Goal: Task Accomplishment & Management: Manage account settings

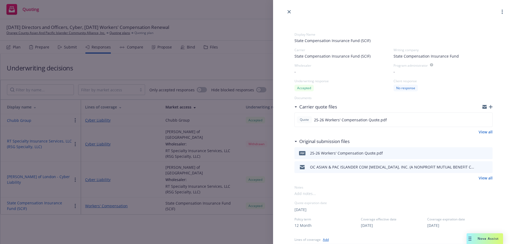
scroll to position [161, 0]
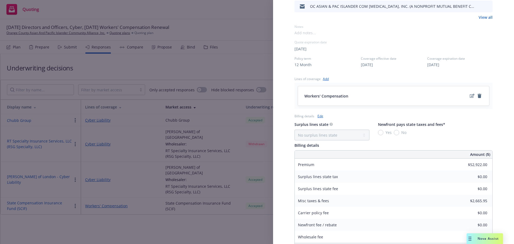
drag, startPoint x: 235, startPoint y: 224, endPoint x: 362, endPoint y: 141, distance: 151.5
click at [235, 224] on div "Display Name State Compensation Insurance Fund (SCIF) Carrier State Compensatio…" at bounding box center [257, 122] width 514 height 244
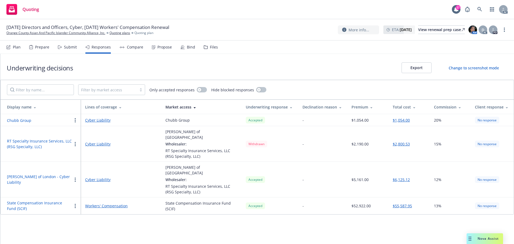
click at [21, 200] on button "State Compensation Insurance Fund (SCIF)" at bounding box center [39, 205] width 65 height 11
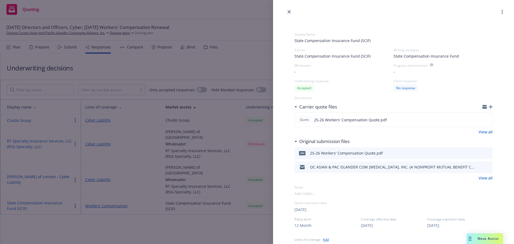
scroll to position [54, 0]
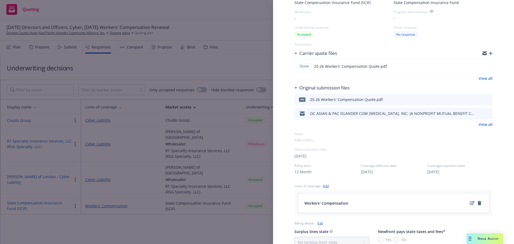
click at [470, 204] on icon "edit" at bounding box center [472, 203] width 5 height 4
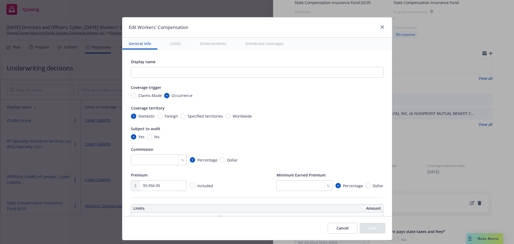
click at [250, 46] on button "Scheduled coverages" at bounding box center [264, 44] width 51 height 12
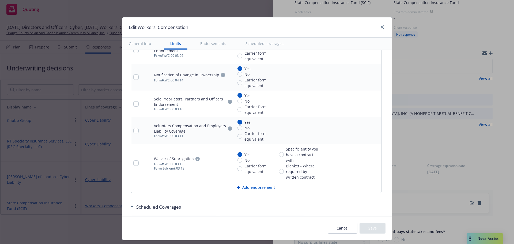
type textarea "x"
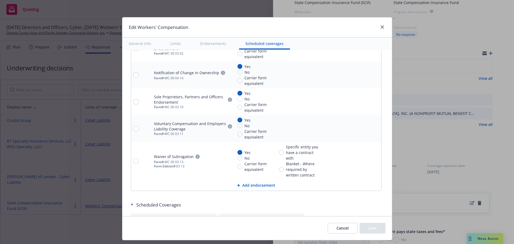
scroll to position [633, 0]
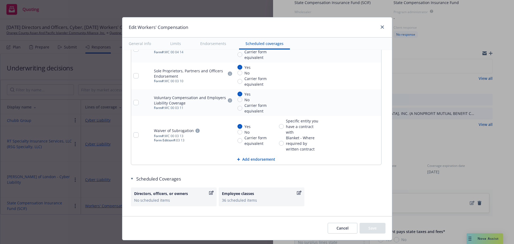
click at [249, 202] on div "36 scheduled items" at bounding box center [261, 200] width 79 height 6
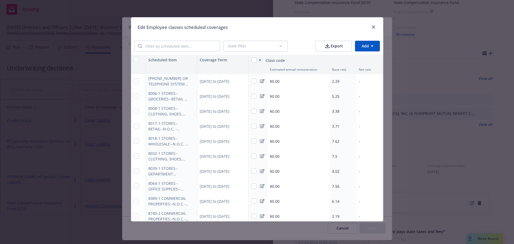
scroll to position [0, 0]
click at [134, 81] on input "checkbox" at bounding box center [136, 81] width 5 height 5
checkbox input "true"
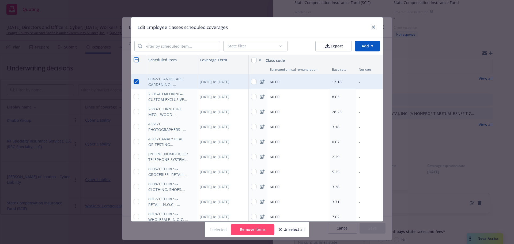
click at [260, 229] on button "Remove items" at bounding box center [252, 229] width 43 height 11
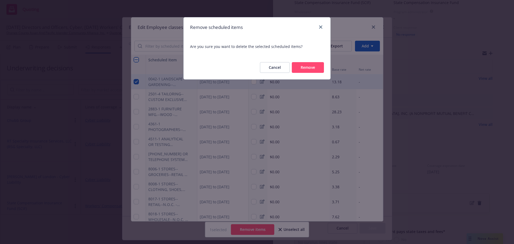
click at [309, 68] on button "Remove" at bounding box center [308, 67] width 32 height 11
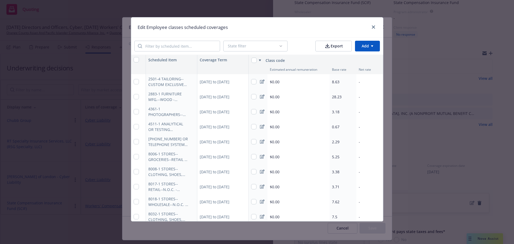
type textarea "x"
click at [182, 45] on input "search" at bounding box center [181, 46] width 78 height 10
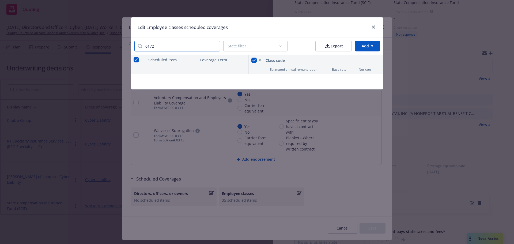
type input "0172"
click at [212, 47] on input "0172" at bounding box center [181, 46] width 78 height 10
click at [215, 47] on input "0172" at bounding box center [181, 46] width 78 height 10
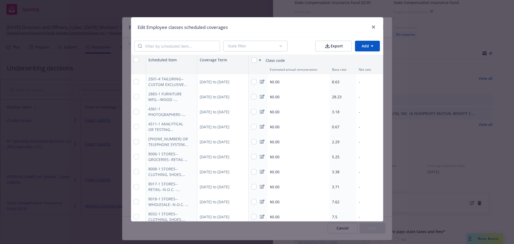
click at [335, 82] on span "8.63" at bounding box center [336, 81] width 8 height 5
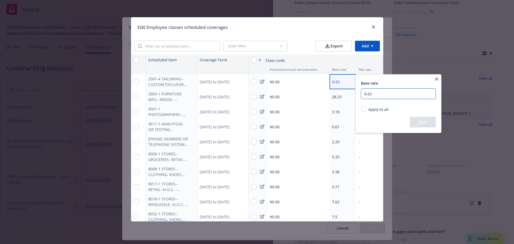
drag, startPoint x: 367, startPoint y: 94, endPoint x: 362, endPoint y: 95, distance: 5.5
click at [362, 95] on input "8.63" at bounding box center [398, 93] width 75 height 11
type input "13.41"
click at [426, 119] on button "Save" at bounding box center [423, 122] width 26 height 11
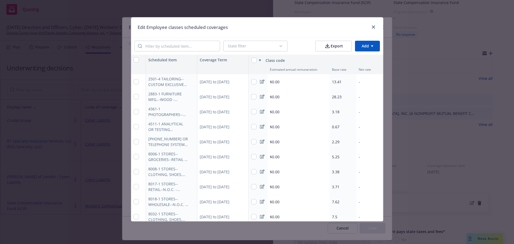
type textarea "x"
click at [359, 81] on div "-" at bounding box center [370, 81] width 27 height 15
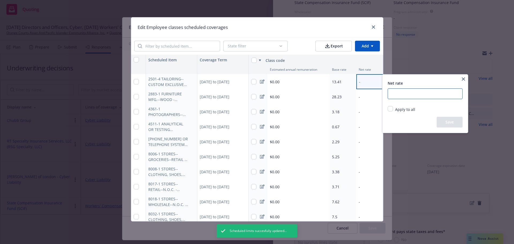
click at [404, 96] on input "number" at bounding box center [425, 93] width 75 height 11
type input "14.18"
click at [453, 121] on button "Save" at bounding box center [450, 122] width 26 height 11
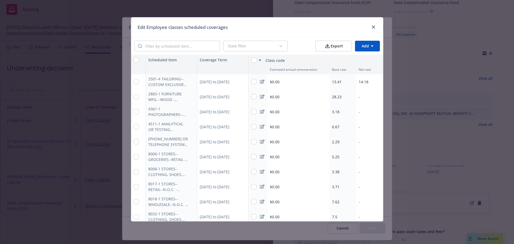
type textarea "x"
drag, startPoint x: 260, startPoint y: 97, endPoint x: 268, endPoint y: 102, distance: 8.9
click at [260, 97] on icon at bounding box center [262, 97] width 5 height 4
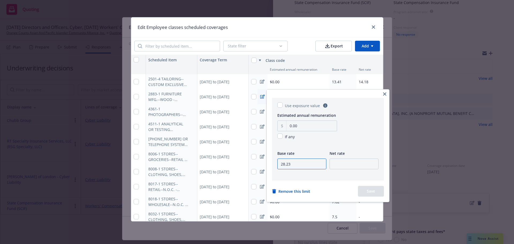
drag, startPoint x: 295, startPoint y: 165, endPoint x: 275, endPoint y: 170, distance: 21.0
click at [275, 170] on div "Use exposure value Estimated annual remuneration 0.00 If any Base rate 28.23 Ne…" at bounding box center [328, 139] width 112 height 83
type input "24.08"
click at [354, 166] on input "number" at bounding box center [354, 164] width 49 height 11
type input "24.8"
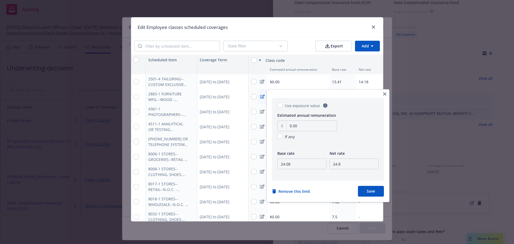
click at [370, 189] on button "Save" at bounding box center [371, 191] width 26 height 11
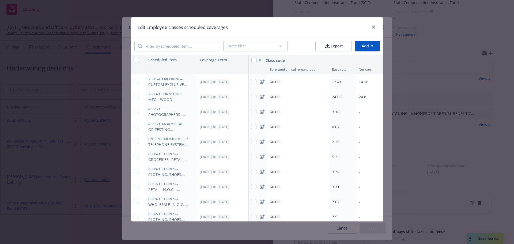
type textarea "x"
click at [338, 96] on span "24.08" at bounding box center [337, 96] width 10 height 5
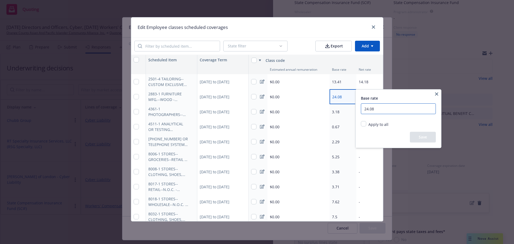
click at [370, 112] on input "24.08" at bounding box center [398, 108] width 75 height 11
drag, startPoint x: 383, startPoint y: 109, endPoint x: 358, endPoint y: 109, distance: 24.4
click at [358, 109] on div "Base rate 24.08 Apply to all Replace existing and empty values Replace only exi…" at bounding box center [399, 118] width 86 height 58
type input "23.45"
click at [426, 135] on button "Save" at bounding box center [423, 137] width 26 height 11
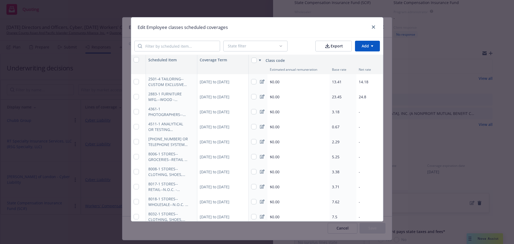
type textarea "x"
click at [260, 111] on icon at bounding box center [262, 112] width 5 height 4
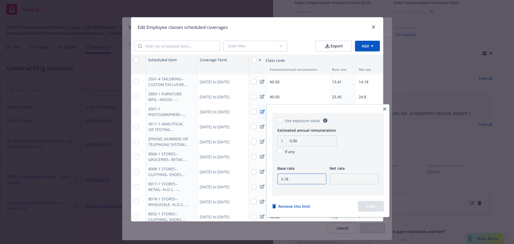
drag, startPoint x: 294, startPoint y: 180, endPoint x: 279, endPoint y: 181, distance: 14.8
click at [279, 181] on input "3.18" at bounding box center [302, 179] width 49 height 11
type input "2.57"
click at [342, 179] on input "number" at bounding box center [354, 179] width 49 height 11
type input "2.72"
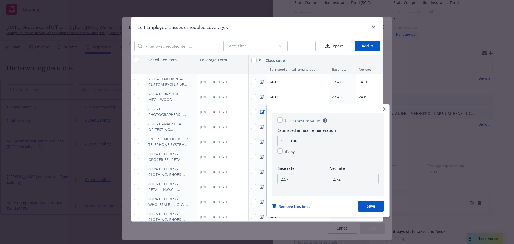
click at [373, 207] on button "Save" at bounding box center [371, 206] width 26 height 11
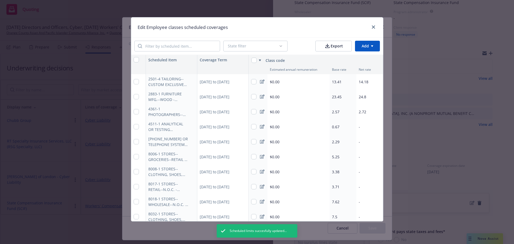
click at [260, 125] on icon at bounding box center [262, 127] width 5 height 4
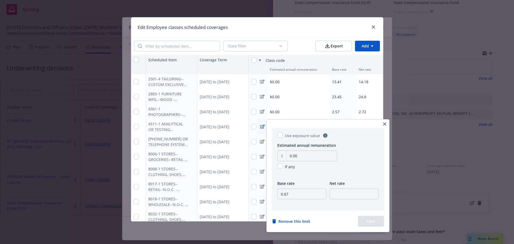
type textarea "x"
drag, startPoint x: 288, startPoint y: 196, endPoint x: 276, endPoint y: 197, distance: 11.4
click at [276, 197] on div "Use exposure value Estimated annual remuneration 0.00 If any Base rate 0.67 Net…" at bounding box center [328, 169] width 112 height 83
type input "1"
click at [338, 195] on input "number" at bounding box center [354, 194] width 49 height 11
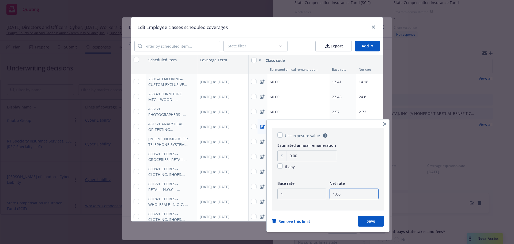
type input "1.06"
click at [371, 218] on button "Save" at bounding box center [371, 221] width 26 height 11
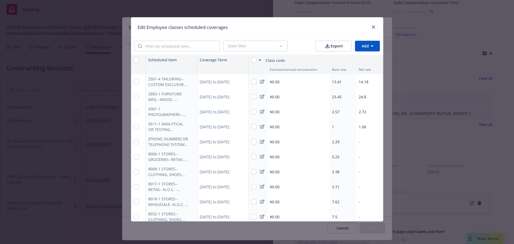
type textarea "x"
click at [332, 127] on span "1" at bounding box center [333, 126] width 2 height 5
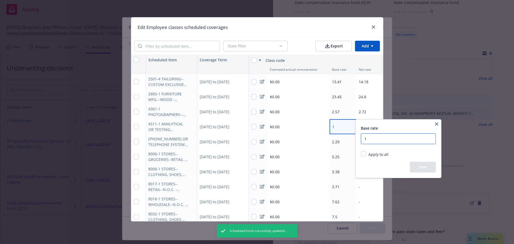
click at [378, 137] on input "1" at bounding box center [398, 138] width 75 height 11
click at [397, 140] on input "1.00" at bounding box center [398, 138] width 75 height 11
type input "1"
type textarea "x"
click at [434, 126] on button "button" at bounding box center [437, 124] width 6 height 6
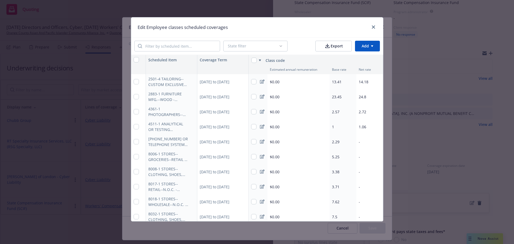
drag, startPoint x: 261, startPoint y: 127, endPoint x: 263, endPoint y: 132, distance: 4.7
click at [261, 127] on icon at bounding box center [262, 127] width 5 height 4
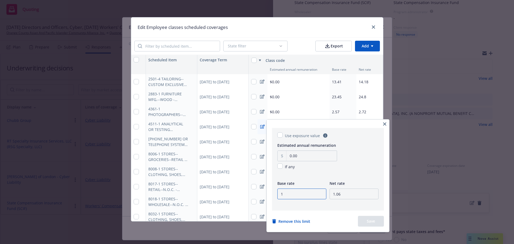
click at [295, 193] on input "1" at bounding box center [302, 194] width 49 height 11
click at [322, 193] on input "2" at bounding box center [302, 194] width 49 height 11
type input "1"
click at [322, 196] on input "1" at bounding box center [302, 194] width 49 height 11
click at [386, 125] on icon "button" at bounding box center [384, 123] width 3 height 3
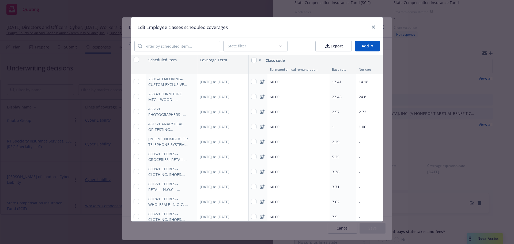
click at [260, 140] on icon at bounding box center [262, 142] width 5 height 4
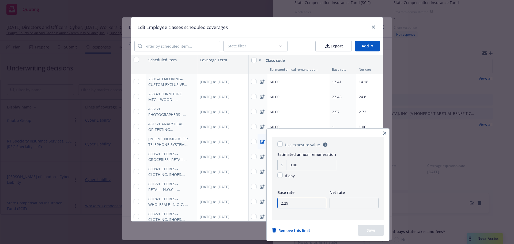
click at [295, 202] on input "2.29" at bounding box center [302, 203] width 49 height 11
type input "2.1"
click at [351, 203] on input "number" at bounding box center [354, 203] width 49 height 11
type input "2.22"
click at [366, 228] on button "Save" at bounding box center [371, 230] width 26 height 11
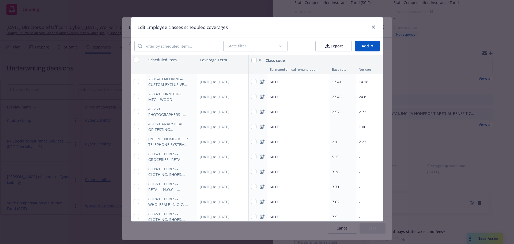
type textarea "x"
click at [134, 157] on input "checkbox" at bounding box center [136, 156] width 5 height 5
checkbox input "true"
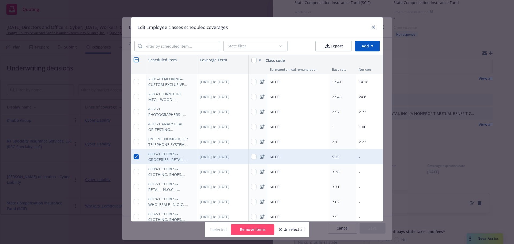
click at [257, 230] on button "Remove items" at bounding box center [252, 229] width 43 height 11
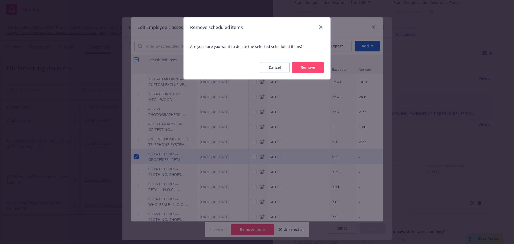
click at [312, 68] on button "Remove" at bounding box center [308, 67] width 32 height 11
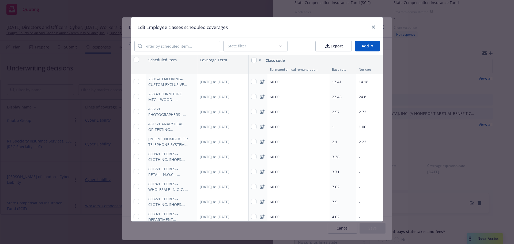
type textarea "x"
click at [134, 158] on input "checkbox" at bounding box center [136, 156] width 5 height 5
checkbox input "true"
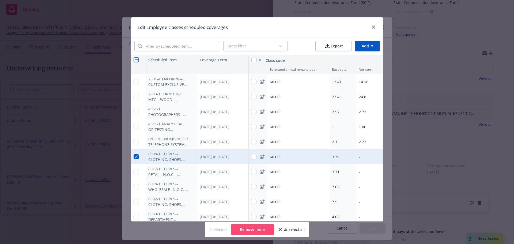
click at [255, 230] on button "Remove items" at bounding box center [252, 229] width 43 height 11
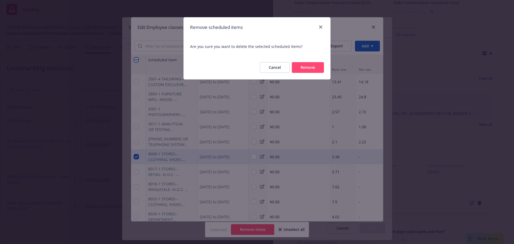
click at [308, 66] on button "Remove" at bounding box center [308, 67] width 32 height 11
type textarea "x"
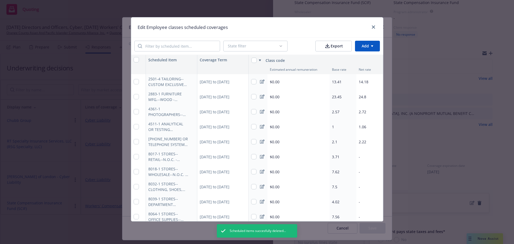
drag, startPoint x: 259, startPoint y: 156, endPoint x: 252, endPoint y: 151, distance: 8.5
click at [260, 156] on icon at bounding box center [262, 157] width 5 height 4
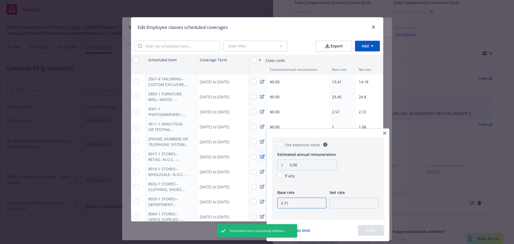
drag, startPoint x: 294, startPoint y: 198, endPoint x: 271, endPoint y: 202, distance: 23.0
click at [271, 202] on div "Use exposure value Estimated annual remuneration 0.00 If any Base rate 3.71 Net…" at bounding box center [328, 185] width 123 height 113
type input "6"
type textarea "x"
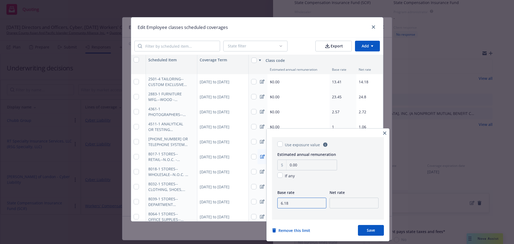
type input "6.18"
click at [355, 205] on input "number" at bounding box center [354, 203] width 49 height 11
type input "6.54"
click at [374, 229] on button "Save" at bounding box center [371, 230] width 26 height 11
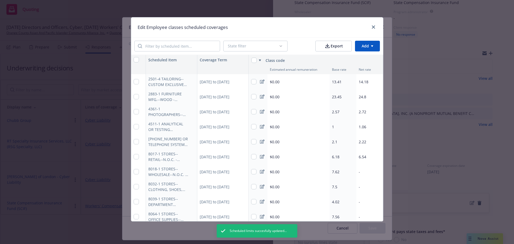
click at [260, 171] on icon at bounding box center [262, 172] width 5 height 4
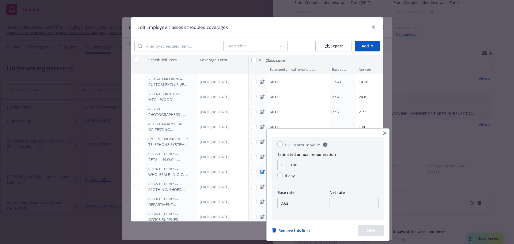
type textarea "x"
drag, startPoint x: 287, startPoint y: 203, endPoint x: 268, endPoint y: 204, distance: 19.0
click at [268, 204] on div "Use exposure value Estimated annual remuneration 0.00 If any Base rate 7.62 Net…" at bounding box center [328, 185] width 123 height 113
type input "11.69"
click at [351, 205] on input "number" at bounding box center [354, 203] width 49 height 11
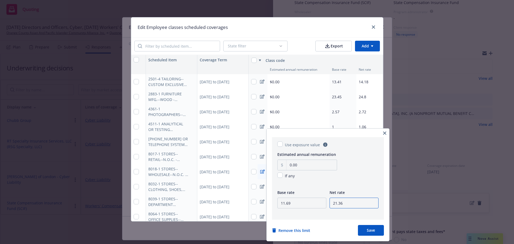
drag, startPoint x: 351, startPoint y: 205, endPoint x: 310, endPoint y: 204, distance: 41.0
click at [310, 204] on div "Base rate 11.69 Net rate 21.36" at bounding box center [328, 202] width 101 height 26
type input "12.36"
click at [369, 229] on button "Save" at bounding box center [371, 230] width 26 height 11
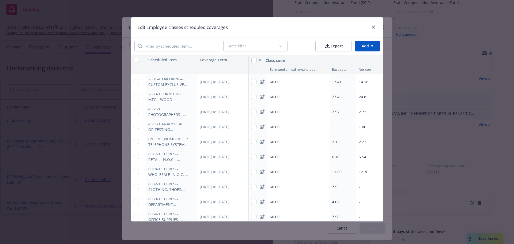
type textarea "x"
click at [260, 187] on icon at bounding box center [262, 187] width 5 height 4
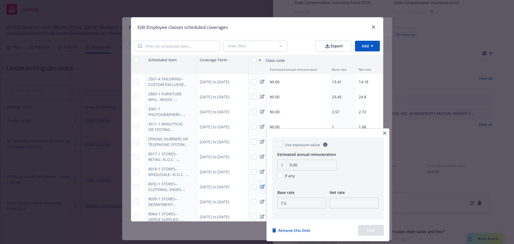
click at [386, 132] on icon "button" at bounding box center [384, 133] width 3 height 3
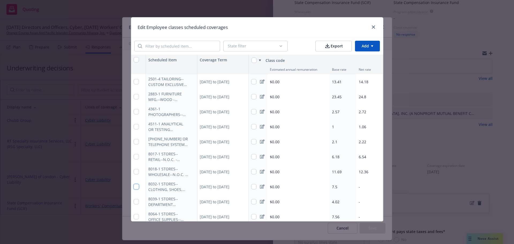
click at [134, 187] on input "checkbox" at bounding box center [136, 186] width 5 height 5
checkbox input "true"
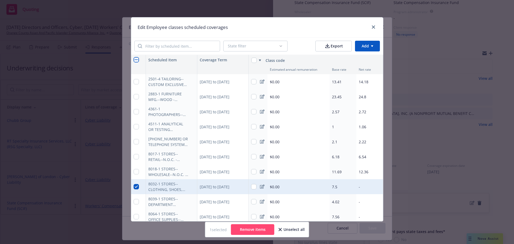
click at [254, 229] on button "Remove items" at bounding box center [252, 229] width 43 height 11
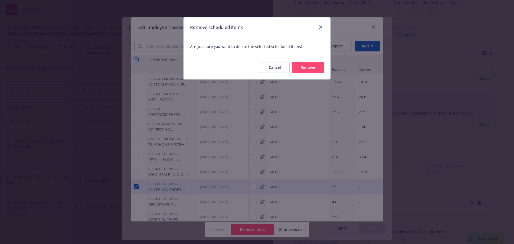
click at [310, 66] on button "Remove" at bounding box center [308, 67] width 32 height 11
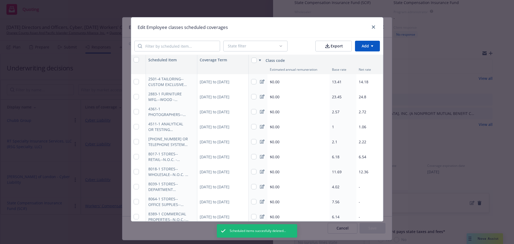
click at [260, 186] on icon at bounding box center [262, 187] width 5 height 4
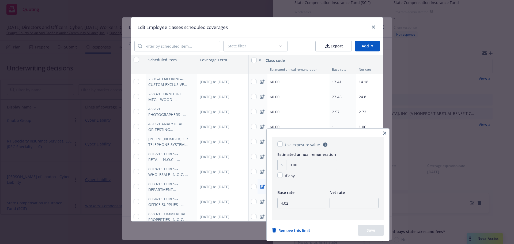
type textarea "x"
drag, startPoint x: 293, startPoint y: 204, endPoint x: 269, endPoint y: 204, distance: 23.8
click at [269, 204] on div "Use exposure value Estimated annual remuneration 0.00 If any Base rate 4.02 Net…" at bounding box center [328, 185] width 123 height 113
type input "6.23"
click at [356, 206] on input "number" at bounding box center [354, 203] width 49 height 11
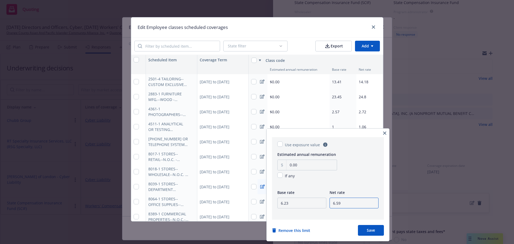
type input "6.59"
click at [368, 233] on button "Save" at bounding box center [371, 230] width 26 height 11
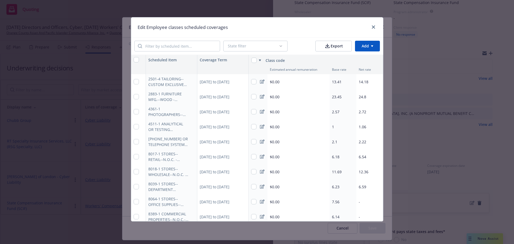
type textarea "x"
drag, startPoint x: 136, startPoint y: 202, endPoint x: 141, endPoint y: 203, distance: 5.3
click at [135, 202] on input "checkbox" at bounding box center [136, 201] width 5 height 5
checkbox input "true"
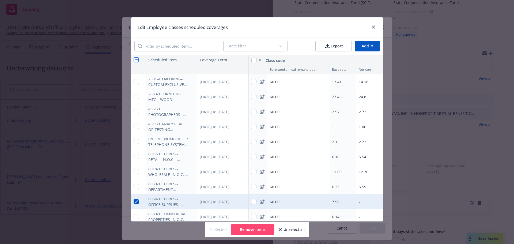
click at [253, 230] on button "Remove items" at bounding box center [252, 229] width 43 height 11
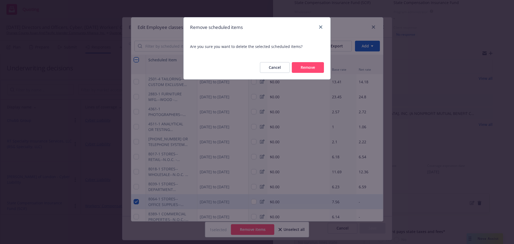
click at [310, 69] on button "Remove" at bounding box center [308, 67] width 32 height 11
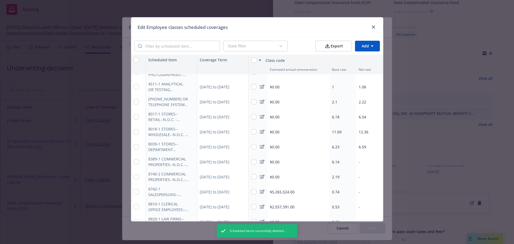
scroll to position [54, 0]
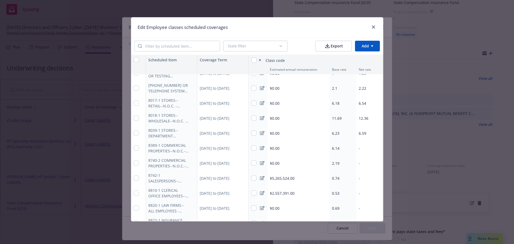
type textarea "x"
click at [261, 148] on icon at bounding box center [262, 148] width 5 height 4
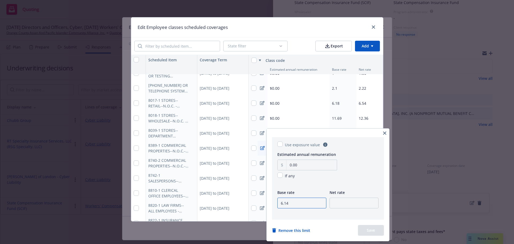
click at [305, 205] on input "6.14" at bounding box center [302, 203] width 49 height 11
drag, startPoint x: 305, startPoint y: 205, endPoint x: 272, endPoint y: 204, distance: 33.5
click at [272, 204] on div "Use exposure value Estimated annual remuneration 0.00 If any Base rate 6.14 Net…" at bounding box center [328, 185] width 123 height 113
type input "5.51"
click at [351, 203] on input "number" at bounding box center [354, 203] width 49 height 11
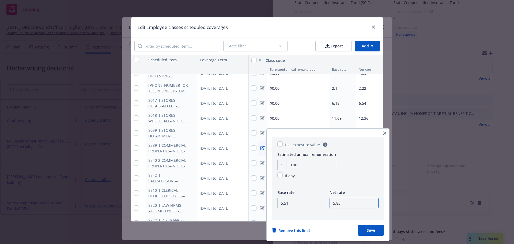
type input "5.83"
click at [366, 231] on button "Save" at bounding box center [371, 230] width 26 height 11
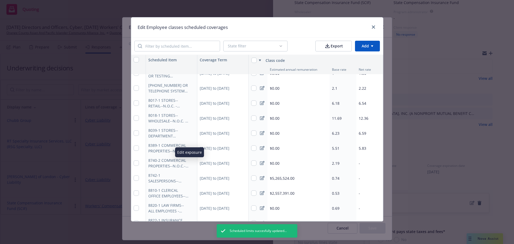
click at [190, 163] on icon "button" at bounding box center [191, 163] width 3 height 3
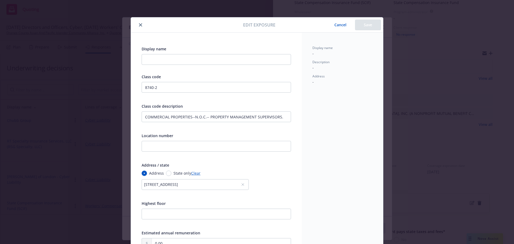
type textarea "x"
click at [139, 25] on icon "close" at bounding box center [140, 24] width 3 height 3
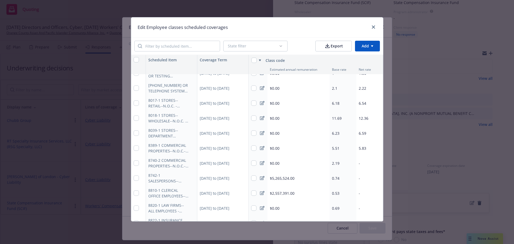
click at [260, 163] on icon at bounding box center [262, 163] width 5 height 4
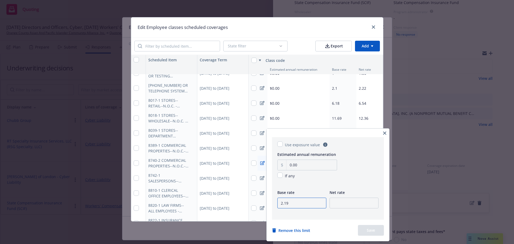
drag, startPoint x: 300, startPoint y: 198, endPoint x: 281, endPoint y: 203, distance: 19.8
click at [281, 203] on input "2.19" at bounding box center [302, 203] width 49 height 11
type input "2.24"
click at [350, 203] on input "number" at bounding box center [354, 203] width 49 height 11
type input "2.37"
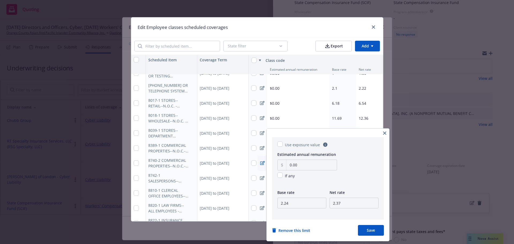
click at [364, 227] on button "Save" at bounding box center [371, 230] width 26 height 11
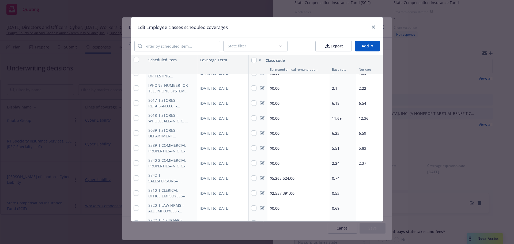
type textarea "x"
click at [190, 179] on icon "button" at bounding box center [191, 178] width 3 height 3
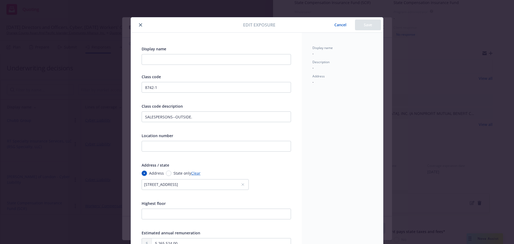
click at [139, 25] on icon "close" at bounding box center [140, 24] width 3 height 3
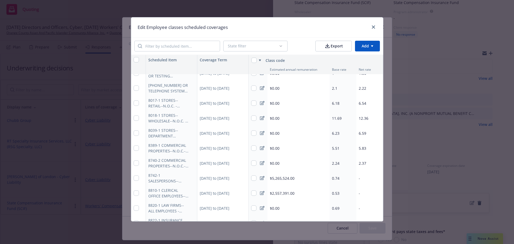
click at [261, 177] on icon at bounding box center [262, 178] width 5 height 4
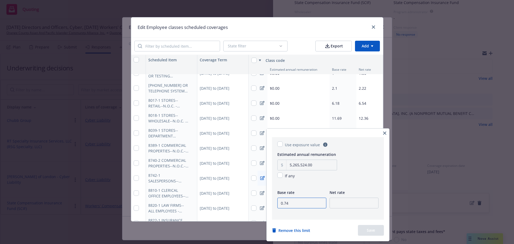
drag, startPoint x: 289, startPoint y: 203, endPoint x: 284, endPoint y: 203, distance: 4.3
click at [284, 203] on input "0.74" at bounding box center [302, 203] width 49 height 11
type input "0.63"
click at [363, 206] on input "number" at bounding box center [354, 203] width 49 height 11
type input "0.67"
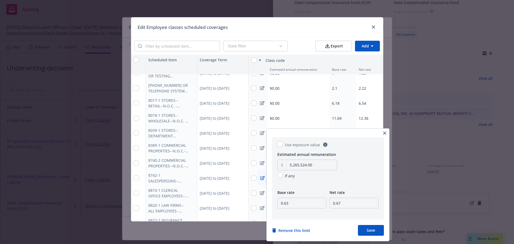
click at [378, 231] on button "Save" at bounding box center [371, 230] width 26 height 11
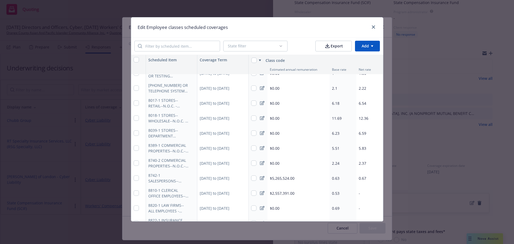
type textarea "x"
click at [260, 177] on icon at bounding box center [262, 178] width 5 height 4
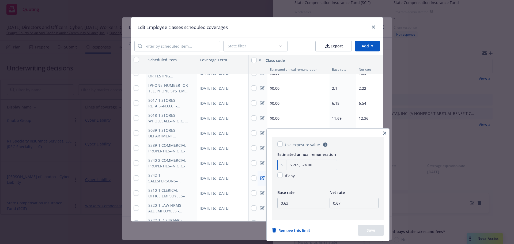
drag, startPoint x: 325, startPoint y: 165, endPoint x: 281, endPoint y: 165, distance: 44.7
click at [281, 165] on div "5,265,524.00" at bounding box center [308, 165] width 60 height 11
type input "2,489,220.00"
click at [381, 230] on button "Save" at bounding box center [371, 230] width 26 height 11
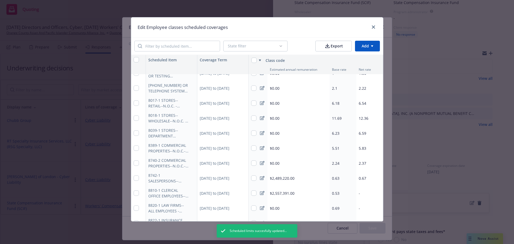
click at [260, 193] on icon at bounding box center [262, 193] width 5 height 4
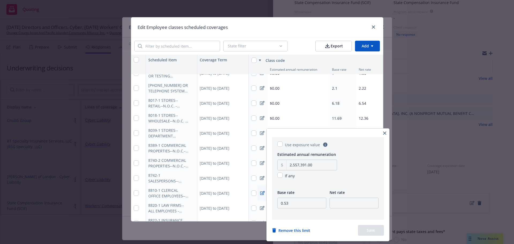
type textarea "x"
drag, startPoint x: 315, startPoint y: 161, endPoint x: 265, endPoint y: 168, distance: 50.7
click at [265, 168] on html "Quoting 27 AC [DATE] Directors and Officers, Cyber, [DATE] Workers' Compensatio…" at bounding box center [257, 122] width 514 height 244
drag, startPoint x: 310, startPoint y: 164, endPoint x: 290, endPoint y: 162, distance: 20.2
click at [290, 162] on input "2,557,391.00" at bounding box center [312, 165] width 50 height 10
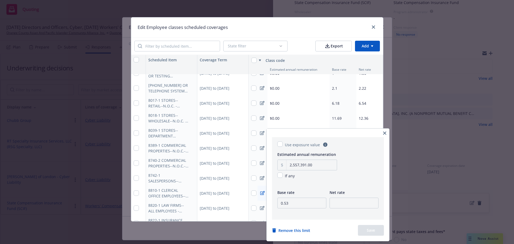
click at [385, 133] on icon "button" at bounding box center [384, 133] width 3 height 3
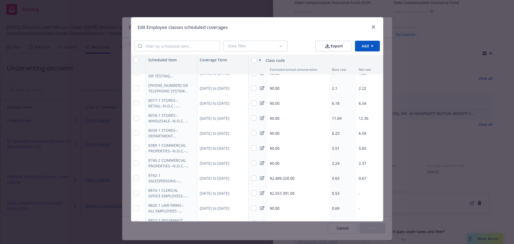
click at [260, 178] on icon at bounding box center [262, 178] width 5 height 4
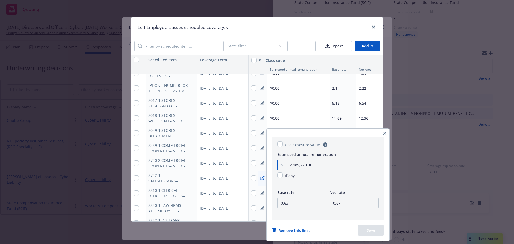
drag, startPoint x: 325, startPoint y: 166, endPoint x: 272, endPoint y: 168, distance: 52.8
click at [272, 168] on div "Use exposure value Estimated annual remuneration 2,489,220.00 If any Base rate …" at bounding box center [328, 185] width 123 height 113
type input "7,373,764.00"
click at [368, 229] on button "Save" at bounding box center [371, 230] width 26 height 11
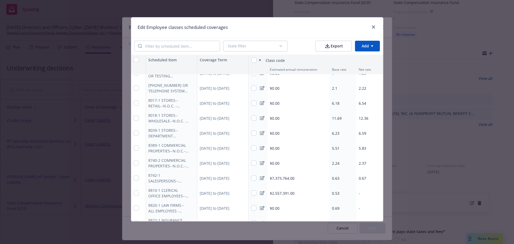
type textarea "x"
click at [260, 192] on icon at bounding box center [262, 193] width 5 height 4
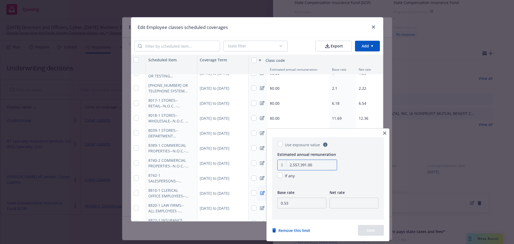
drag, startPoint x: 316, startPoint y: 163, endPoint x: 283, endPoint y: 164, distance: 33.0
click at [283, 164] on div "2,557,391.00" at bounding box center [308, 165] width 60 height 11
type input "813,929.00"
drag, startPoint x: 287, startPoint y: 205, endPoint x: 284, endPoint y: 205, distance: 3.5
click at [284, 205] on input "0.53" at bounding box center [302, 203] width 49 height 11
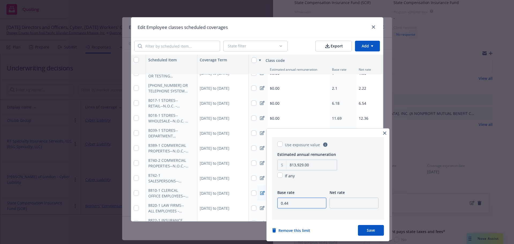
type input "0.44"
click at [359, 204] on input "number" at bounding box center [354, 203] width 49 height 11
type input "0.47"
click at [375, 229] on button "Save" at bounding box center [371, 230] width 26 height 11
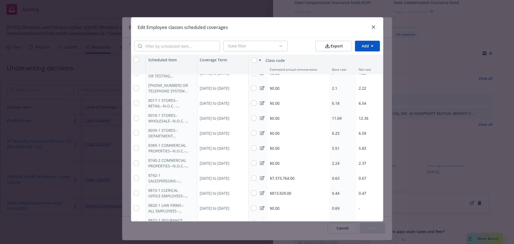
type textarea "x"
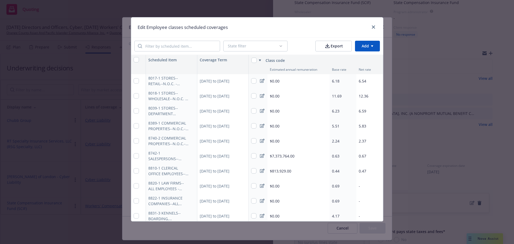
scroll to position [107, 0]
click at [135, 154] on input "checkbox" at bounding box center [136, 154] width 5 height 5
checkbox input "true"
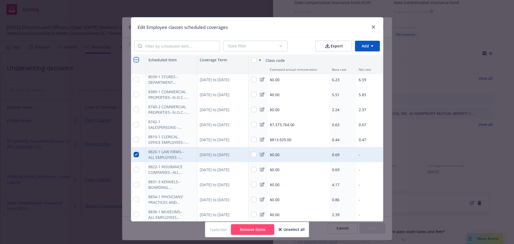
click at [251, 227] on button "Remove items" at bounding box center [252, 229] width 43 height 11
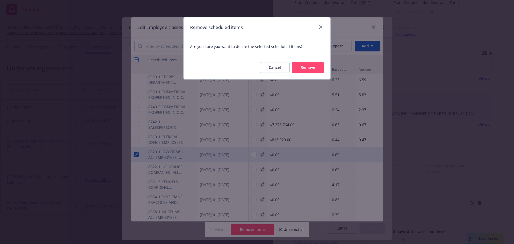
click at [314, 66] on button "Remove" at bounding box center [308, 67] width 32 height 11
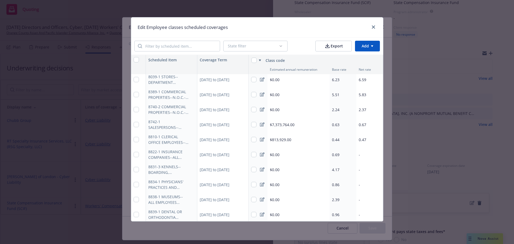
type textarea "x"
click at [260, 155] on icon at bounding box center [262, 154] width 5 height 4
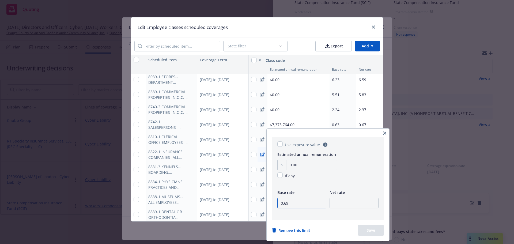
drag, startPoint x: 299, startPoint y: 200, endPoint x: 284, endPoint y: 200, distance: 14.5
click at [284, 200] on input "0.69" at bounding box center [302, 203] width 49 height 11
type input "0.96"
click at [348, 201] on input "number" at bounding box center [354, 203] width 49 height 11
type input "1.02"
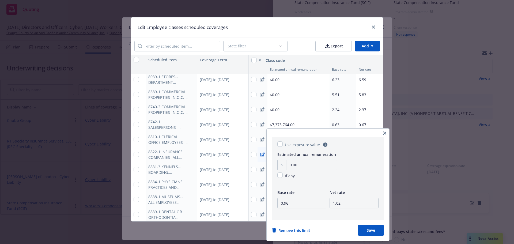
click at [379, 228] on button "Save" at bounding box center [371, 230] width 26 height 11
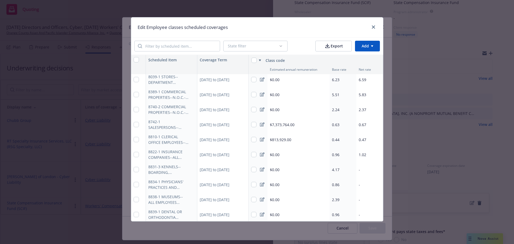
type textarea "x"
click at [260, 168] on icon at bounding box center [262, 169] width 5 height 4
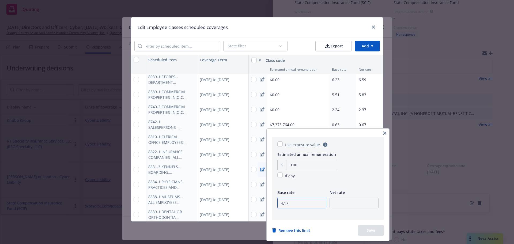
drag, startPoint x: 274, startPoint y: 201, endPoint x: 262, endPoint y: 203, distance: 12.2
click at [262, 203] on html "Quoting 27 AC [DATE] Directors and Officers, Cyber, [DATE] Workers' Compensatio…" at bounding box center [257, 122] width 514 height 244
type input "4.17343"
click at [355, 202] on input "number" at bounding box center [354, 203] width 49 height 11
type input "3.63"
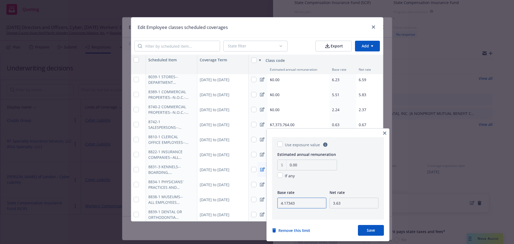
click at [246, 203] on html "Quoting 27 AC [DATE] Directors and Officers, Cyber, [DATE] Workers' Compensatio…" at bounding box center [257, 122] width 514 height 244
drag, startPoint x: 293, startPoint y: 204, endPoint x: 278, endPoint y: 204, distance: 15.0
click at [278, 204] on input "4.173433" at bounding box center [302, 203] width 49 height 11
type input "3.43"
click at [372, 232] on button "Save" at bounding box center [371, 230] width 26 height 11
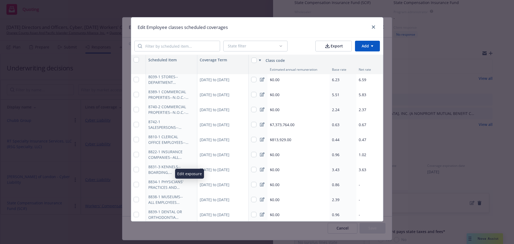
type textarea "x"
click at [261, 184] on icon at bounding box center [262, 184] width 5 height 4
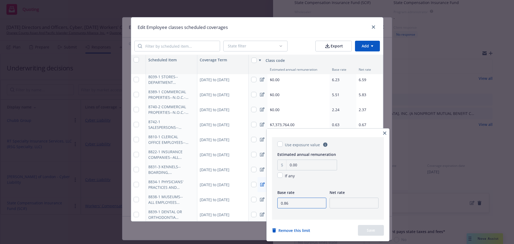
drag, startPoint x: 277, startPoint y: 202, endPoint x: 271, endPoint y: 203, distance: 6.7
click at [271, 203] on div "Use exposure value Estimated annual remuneration 0.00 If any Base rate 0.86 Net…" at bounding box center [328, 185] width 123 height 113
type input "2.08"
click at [349, 206] on input "number" at bounding box center [354, 203] width 49 height 11
type input "2.2"
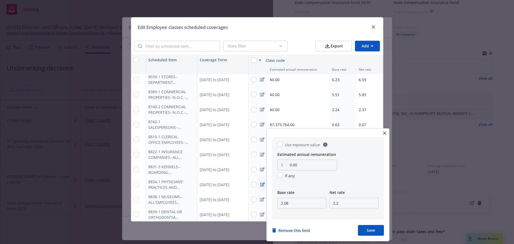
click at [371, 230] on button "Save" at bounding box center [371, 230] width 26 height 11
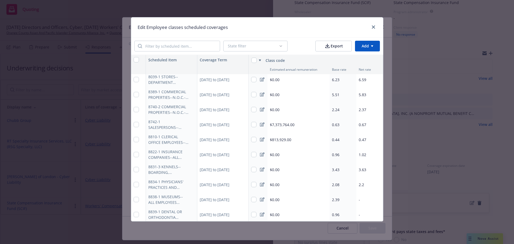
type textarea "x"
click at [261, 198] on icon at bounding box center [262, 199] width 5 height 4
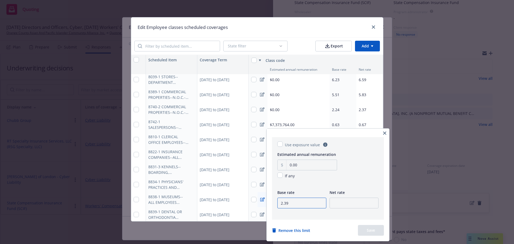
drag, startPoint x: 292, startPoint y: 203, endPoint x: 284, endPoint y: 203, distance: 8.3
click at [284, 203] on input "2.39" at bounding box center [302, 203] width 49 height 11
type input "2.26"
click at [355, 205] on input "number" at bounding box center [354, 203] width 49 height 11
type input "2.39"
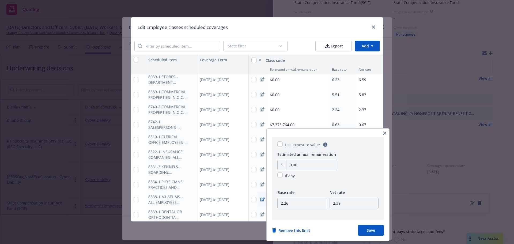
click at [370, 231] on button "Save" at bounding box center [371, 230] width 26 height 11
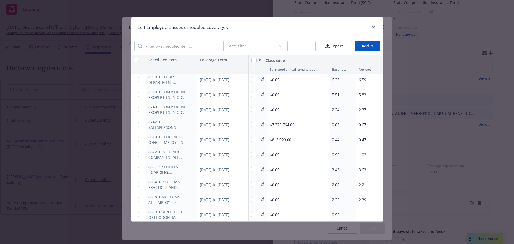
type textarea "x"
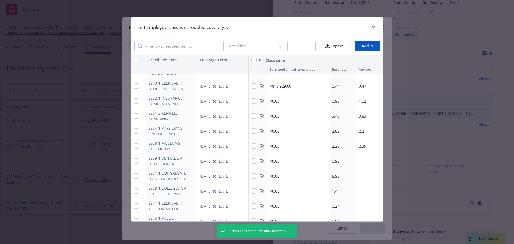
click at [260, 161] on icon at bounding box center [262, 161] width 5 height 4
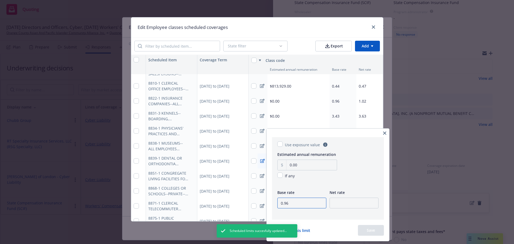
drag, startPoint x: 305, startPoint y: 201, endPoint x: 280, endPoint y: 203, distance: 25.0
click at [280, 203] on input "0.96" at bounding box center [302, 203] width 49 height 11
type input "1.8"
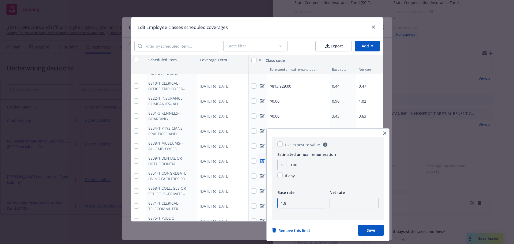
type textarea "x"
type input "1.87"
click at [351, 205] on input "number" at bounding box center [354, 203] width 49 height 11
type input "1.98"
click at [371, 230] on button "Save" at bounding box center [371, 230] width 26 height 11
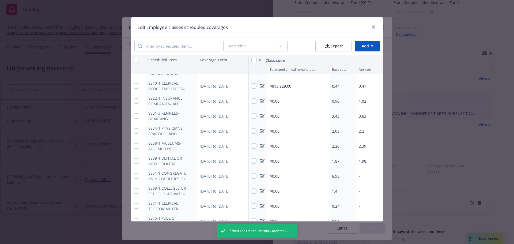
click at [260, 176] on icon at bounding box center [262, 176] width 5 height 4
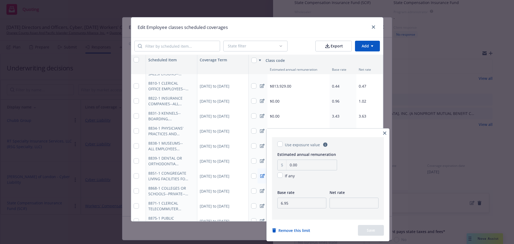
type textarea "x"
drag, startPoint x: 290, startPoint y: 205, endPoint x: 276, endPoint y: 202, distance: 14.7
click at [276, 202] on div "Use exposure value Estimated annual remuneration 0.00 If any Base rate 6.95 Net…" at bounding box center [328, 178] width 112 height 83
type input "6.53"
click at [348, 201] on input "number" at bounding box center [354, 203] width 49 height 11
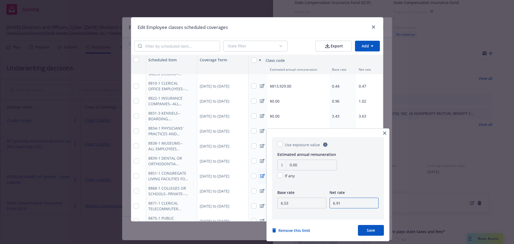
type input "6.91"
click at [373, 230] on button "Save" at bounding box center [371, 230] width 26 height 11
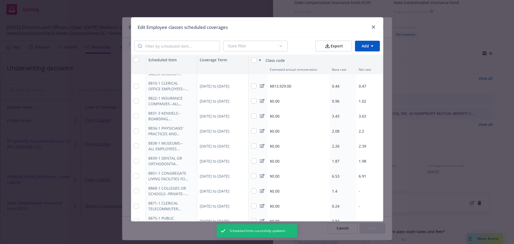
click at [260, 190] on icon at bounding box center [262, 191] width 5 height 4
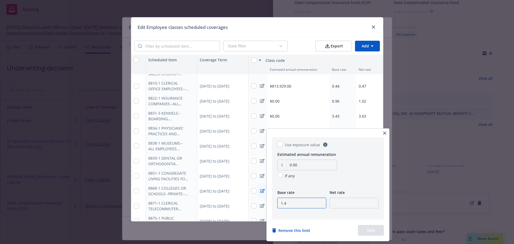
type textarea "x"
drag, startPoint x: 297, startPoint y: 203, endPoint x: 284, endPoint y: 202, distance: 12.9
click at [284, 202] on input "1.4" at bounding box center [302, 203] width 49 height 11
type input "1.26"
click at [356, 202] on input "number" at bounding box center [354, 203] width 49 height 11
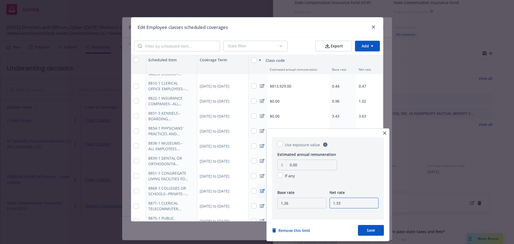
type input "1.33"
click at [371, 228] on button "Save" at bounding box center [371, 230] width 26 height 11
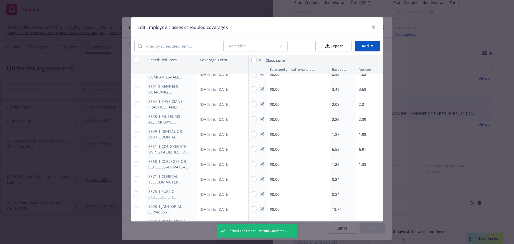
scroll to position [214, 0]
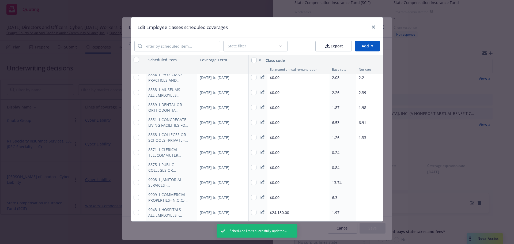
click at [261, 153] on icon at bounding box center [262, 152] width 5 height 4
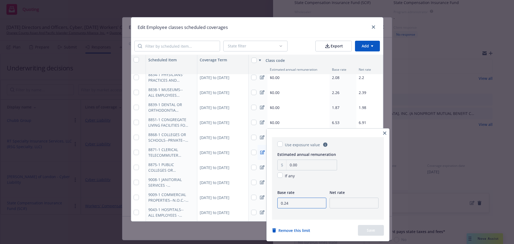
type textarea "x"
drag, startPoint x: 290, startPoint y: 205, endPoint x: 286, endPoint y: 205, distance: 4.0
click at [286, 205] on input "0.24" at bounding box center [302, 203] width 49 height 11
type input "0.28"
click at [342, 202] on input "number" at bounding box center [354, 203] width 49 height 11
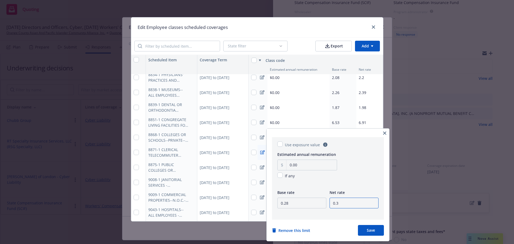
type input "0.3"
click at [369, 230] on button "Save" at bounding box center [371, 230] width 26 height 11
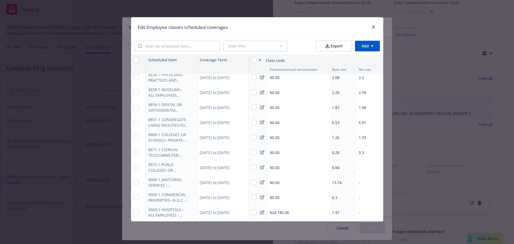
type textarea "x"
click at [260, 167] on icon at bounding box center [262, 167] width 5 height 4
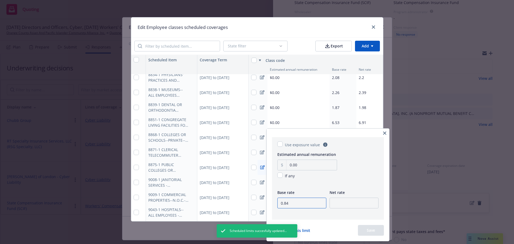
click at [273, 203] on div "Use exposure value Estimated annual remuneration 0.00 If any Base rate 0.84 Net…" at bounding box center [328, 178] width 112 height 83
type input "1.52"
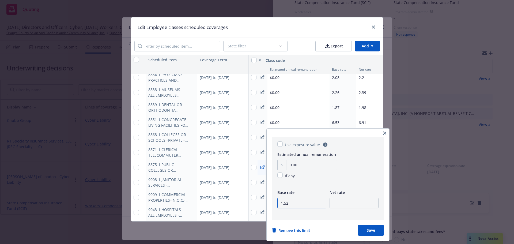
type textarea "x"
type input "1.52"
click at [352, 203] on input "number" at bounding box center [354, 203] width 49 height 11
type input "1.61"
click at [373, 230] on button "Save" at bounding box center [371, 230] width 26 height 11
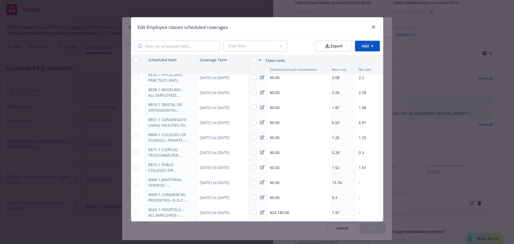
type textarea "x"
click at [260, 182] on icon at bounding box center [262, 182] width 5 height 4
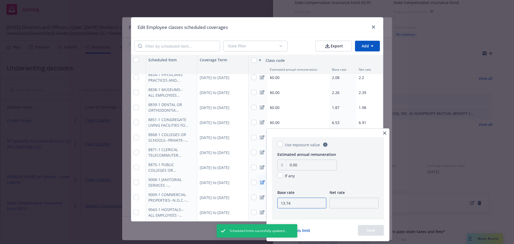
drag, startPoint x: 302, startPoint y: 203, endPoint x: 276, endPoint y: 203, distance: 25.7
click at [276, 203] on div "Use exposure value Estimated annual remuneration 0.00 If any Base rate 13.74 Ne…" at bounding box center [328, 178] width 112 height 83
type input "15.3"
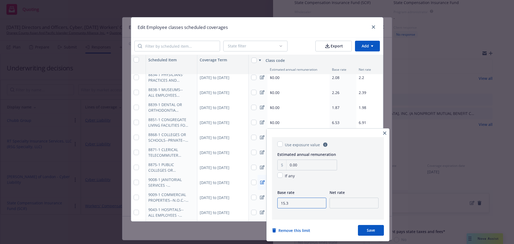
type textarea "x"
type input "15.3"
click at [351, 202] on input "number" at bounding box center [354, 203] width 49 height 11
type input "16.18"
click at [372, 228] on button "Save" at bounding box center [371, 230] width 26 height 11
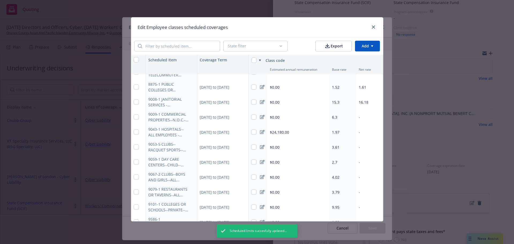
scroll to position [307, 0]
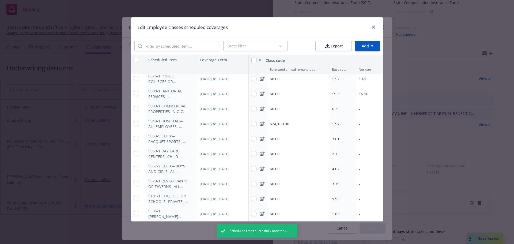
click at [261, 107] on icon at bounding box center [262, 109] width 5 height 4
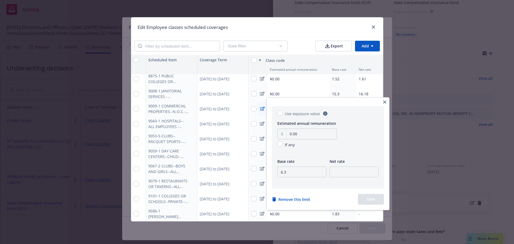
type textarea "x"
drag, startPoint x: 299, startPoint y: 174, endPoint x: 284, endPoint y: 172, distance: 15.4
click at [284, 172] on input "6.3" at bounding box center [302, 172] width 49 height 11
type input "6.44"
click at [357, 172] on input "number" at bounding box center [354, 172] width 49 height 11
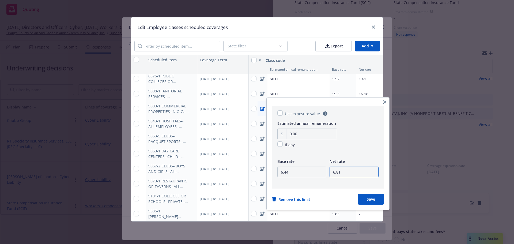
type input "6.81"
click at [370, 199] on button "Save" at bounding box center [371, 199] width 26 height 11
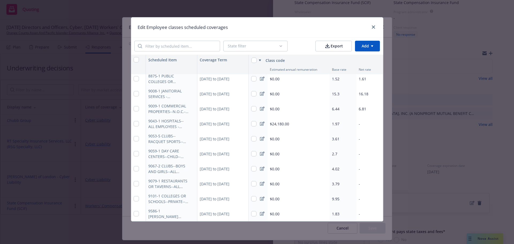
type textarea "x"
drag, startPoint x: 260, startPoint y: 118, endPoint x: 263, endPoint y: 123, distance: 5.3
click at [260, 122] on icon at bounding box center [262, 124] width 5 height 4
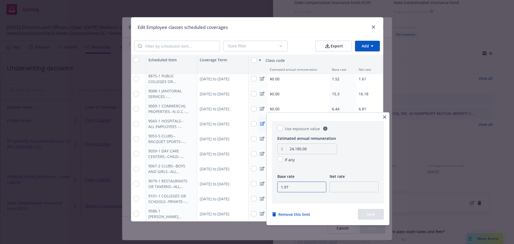
drag, startPoint x: 305, startPoint y: 186, endPoint x: 274, endPoint y: 186, distance: 31.3
click at [274, 186] on div "Use exposure value Estimated annual remuneration 24,180.00 If any Base rate 1.9…" at bounding box center [328, 162] width 112 height 83
drag, startPoint x: 308, startPoint y: 187, endPoint x: 284, endPoint y: 187, distance: 23.6
click at [284, 187] on input "3.93" at bounding box center [302, 187] width 49 height 11
type input "3.83"
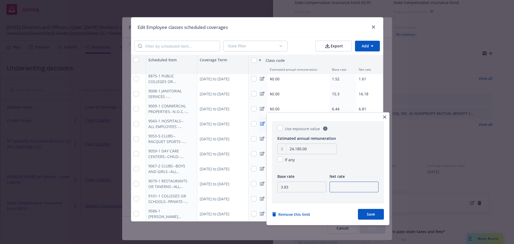
click at [340, 188] on input "number" at bounding box center [354, 187] width 49 height 11
type input "4.05"
click at [366, 211] on button "Save" at bounding box center [371, 214] width 26 height 11
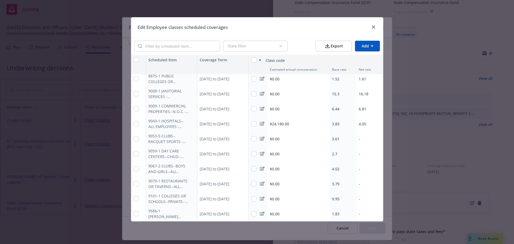
type textarea "x"
click at [260, 122] on icon at bounding box center [262, 124] width 5 height 4
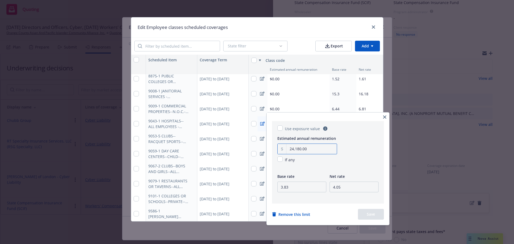
drag, startPoint x: 317, startPoint y: 151, endPoint x: 276, endPoint y: 153, distance: 41.3
click at [276, 153] on div "Use exposure value Estimated annual remuneration 24,180.00 If any Base rate 3.8…" at bounding box center [328, 162] width 112 height 83
click at [321, 161] on div "If any" at bounding box center [308, 159] width 60 height 6
click at [387, 117] on icon "button" at bounding box center [384, 116] width 3 height 3
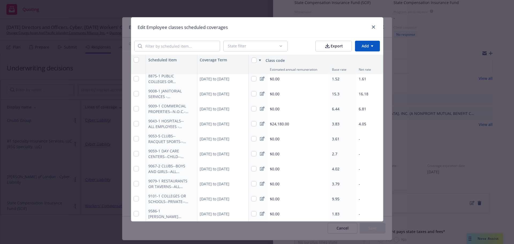
click at [261, 122] on icon at bounding box center [262, 124] width 5 height 4
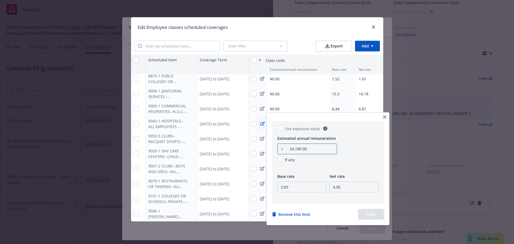
click at [300, 150] on input "24,180.00" at bounding box center [312, 149] width 50 height 10
type input "20.00"
click at [281, 160] on input "checkbox" at bounding box center [280, 158] width 5 height 5
checkbox input "true"
click at [370, 215] on button "Save" at bounding box center [371, 214] width 26 height 11
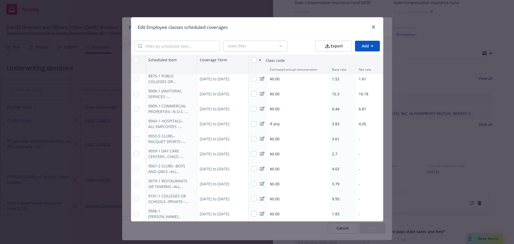
type textarea "x"
click at [260, 137] on icon at bounding box center [262, 139] width 5 height 4
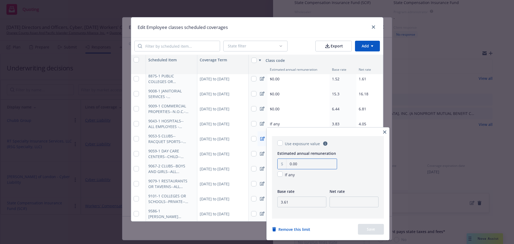
drag, startPoint x: 316, startPoint y: 165, endPoint x: 298, endPoint y: 162, distance: 18.1
click at [298, 162] on input "0.00" at bounding box center [312, 164] width 50 height 10
type input "0.00"
click at [297, 206] on input "3.61" at bounding box center [302, 202] width 49 height 11
type input "3.29"
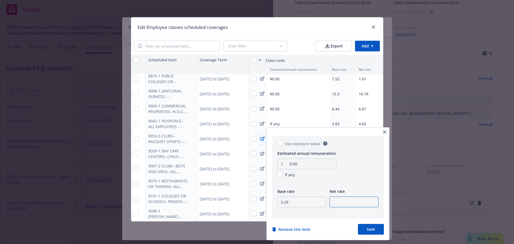
click at [361, 203] on input "number" at bounding box center [354, 202] width 49 height 11
type input "3.48"
click at [371, 228] on button "Save" at bounding box center [371, 229] width 26 height 11
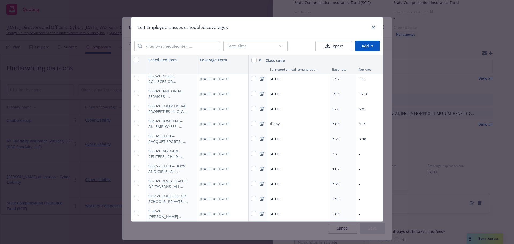
type textarea "x"
click at [260, 152] on icon at bounding box center [262, 154] width 5 height 4
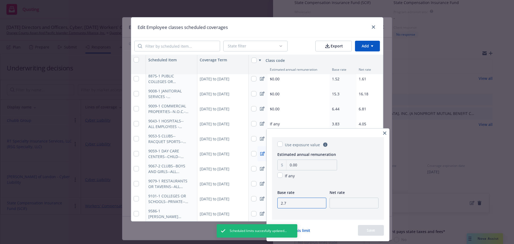
drag, startPoint x: 295, startPoint y: 207, endPoint x: 270, endPoint y: 204, distance: 25.0
click at [270, 204] on div "Use exposure value Estimated annual remuneration 0.00 If any Base rate 2.7 Net …" at bounding box center [328, 185] width 123 height 113
type input "3.94"
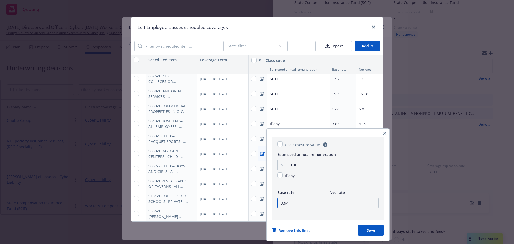
type textarea "x"
type input "3.94"
click at [349, 203] on input "number" at bounding box center [354, 203] width 49 height 11
type input "4.17"
click at [376, 231] on button "Save" at bounding box center [371, 230] width 26 height 11
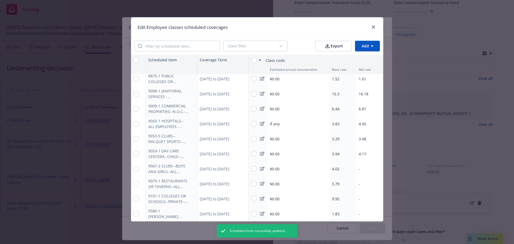
drag, startPoint x: 260, startPoint y: 163, endPoint x: 260, endPoint y: 166, distance: 3.5
click at [260, 167] on icon at bounding box center [262, 169] width 5 height 4
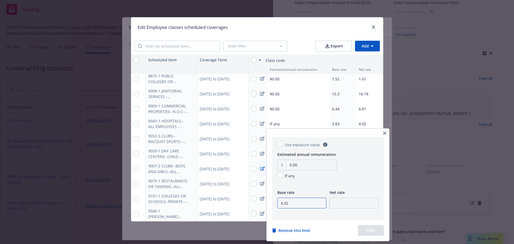
type textarea "x"
drag, startPoint x: 289, startPoint y: 203, endPoint x: 275, endPoint y: 202, distance: 14.0
click at [275, 202] on div "Use exposure value Estimated annual remuneration 0.00 If any Base rate 4.02 Net…" at bounding box center [328, 178] width 112 height 83
type input "3.59"
click at [352, 203] on input "number" at bounding box center [354, 203] width 49 height 11
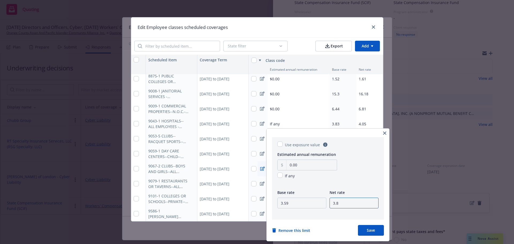
type input "3.8"
click at [368, 229] on button "Save" at bounding box center [371, 230] width 26 height 11
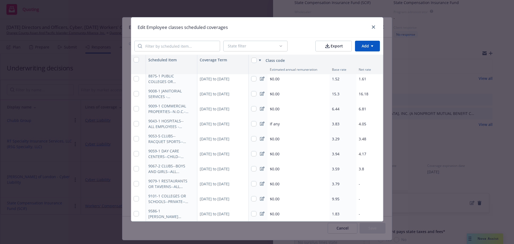
type textarea "x"
drag, startPoint x: 133, startPoint y: 180, endPoint x: 226, endPoint y: 132, distance: 103.8
click at [134, 181] on input "checkbox" at bounding box center [136, 183] width 5 height 5
checkbox input "true"
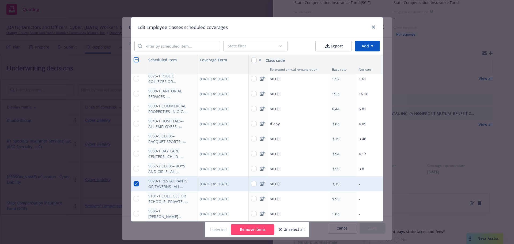
click at [259, 227] on button "Remove items" at bounding box center [252, 229] width 43 height 11
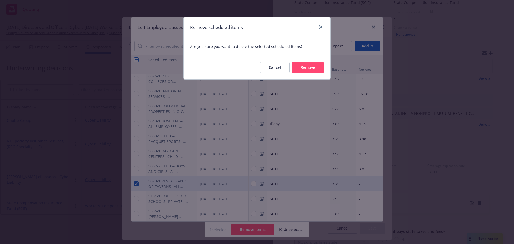
click at [312, 67] on button "Remove" at bounding box center [308, 67] width 32 height 11
type textarea "x"
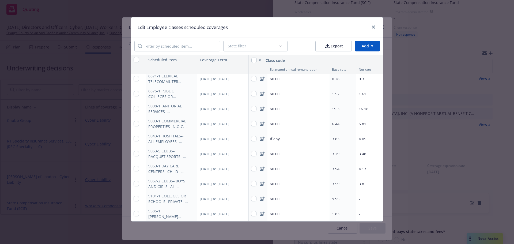
scroll to position [292, 0]
drag, startPoint x: 259, startPoint y: 194, endPoint x: 255, endPoint y: 193, distance: 4.4
click at [260, 197] on icon at bounding box center [262, 199] width 5 height 4
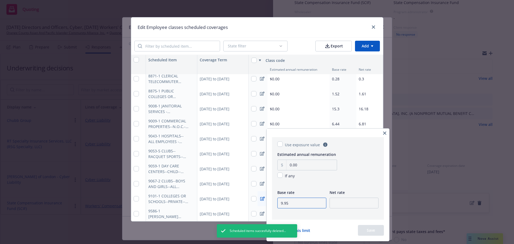
drag, startPoint x: 291, startPoint y: 203, endPoint x: 269, endPoint y: 202, distance: 22.3
click at [269, 202] on div "Use exposure value Estimated annual remuneration 0.00 If any Base rate 9.95 Net…" at bounding box center [328, 185] width 123 height 113
type input "83"
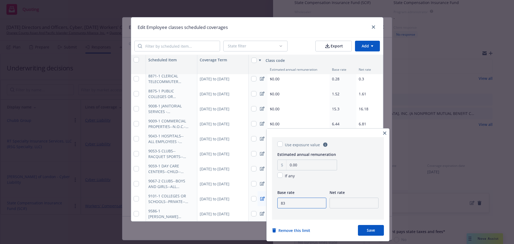
type textarea "x"
type input "8.49"
click at [356, 202] on input "number" at bounding box center [354, 203] width 49 height 11
type input "8.98"
click at [376, 233] on button "Save" at bounding box center [371, 230] width 26 height 11
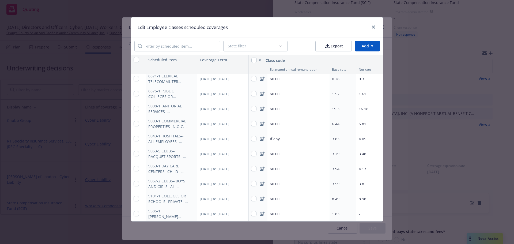
type textarea "x"
click at [260, 212] on icon at bounding box center [262, 214] width 5 height 4
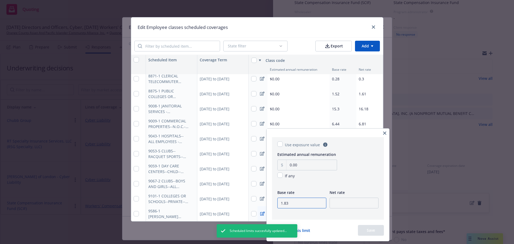
drag, startPoint x: 294, startPoint y: 204, endPoint x: 269, endPoint y: 204, distance: 25.2
click at [269, 204] on div "Use exposure value Estimated annual remuneration 0.00 If any Base rate 1.83 Net…" at bounding box center [328, 185] width 123 height 113
type input "2.68"
click at [348, 203] on input "number" at bounding box center [354, 203] width 49 height 11
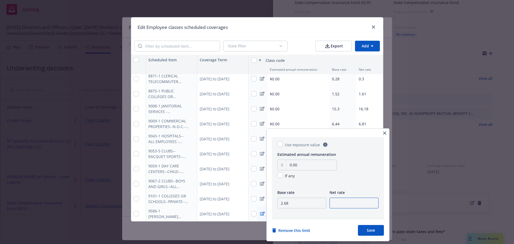
type textarea "x"
type input "2.83"
click at [375, 229] on button "Save" at bounding box center [371, 230] width 26 height 11
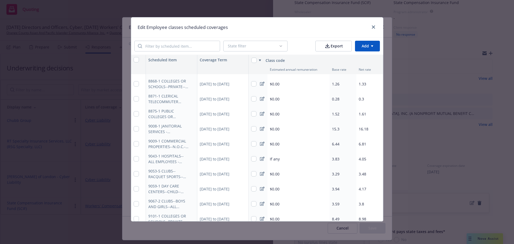
scroll to position [241, 0]
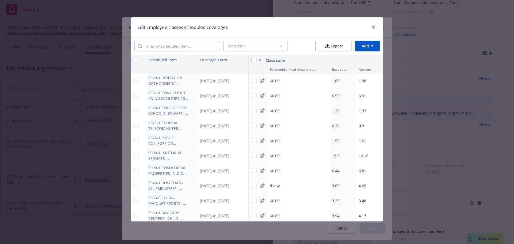
type textarea "x"
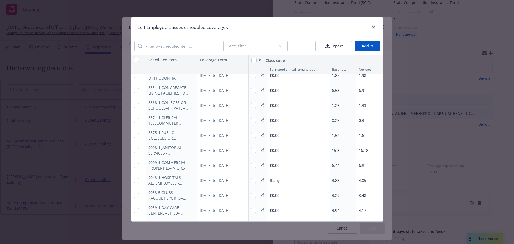
scroll to position [292, 0]
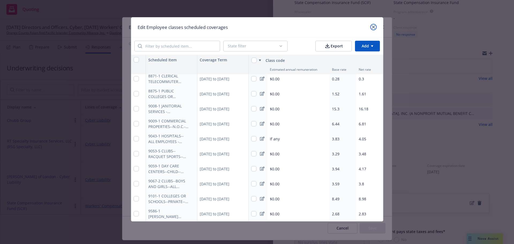
click at [375, 28] on icon "close" at bounding box center [373, 26] width 3 height 3
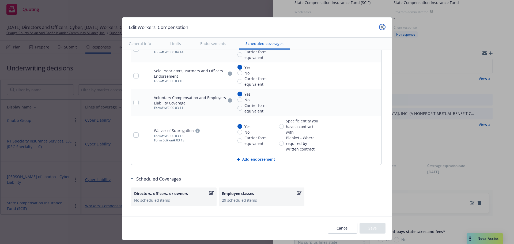
click at [379, 27] on link "close" at bounding box center [382, 27] width 6 height 6
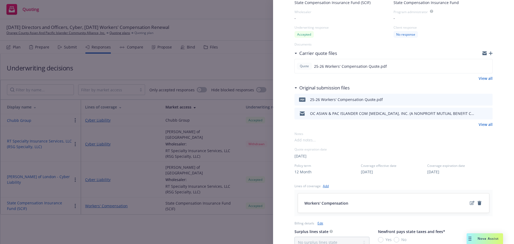
click at [139, 58] on div "Display Name State Compensation Insurance Fund (SCIF) Carrier State Compensatio…" at bounding box center [257, 122] width 514 height 244
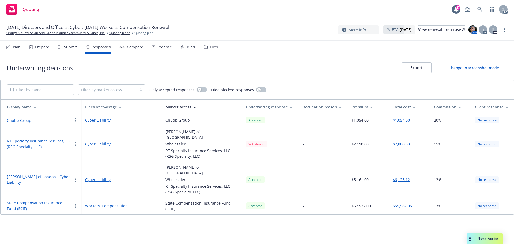
click at [165, 46] on div "Propose" at bounding box center [165, 47] width 14 height 4
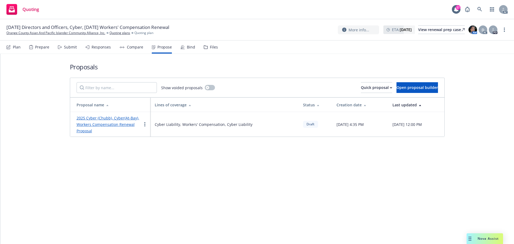
click at [108, 48] on div "Responses" at bounding box center [101, 47] width 19 height 4
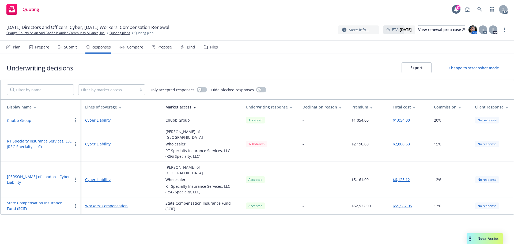
click at [37, 200] on button "State Compensation Insurance Fund (SCIF)" at bounding box center [39, 205] width 65 height 11
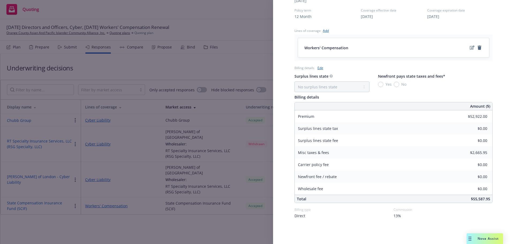
scroll to position [209, 0]
click at [198, 215] on div "Display Name State Compensation Insurance Fund (SCIF) Carrier State Compensatio…" at bounding box center [257, 122] width 514 height 244
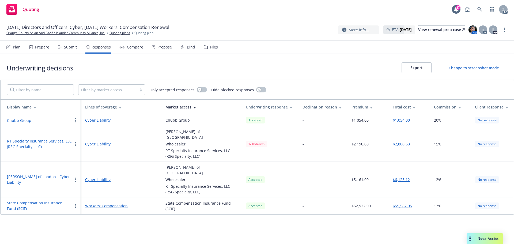
click at [47, 174] on button "[PERSON_NAME] of London - Cyber Liability" at bounding box center [39, 179] width 65 height 11
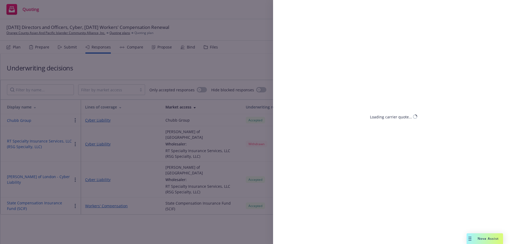
select select "CA"
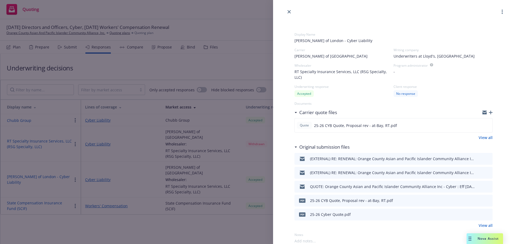
click at [428, 59] on span "Underwriters at Lloyd's, [GEOGRAPHIC_DATA]" at bounding box center [434, 56] width 81 height 6
click at [300, 59] on span "[PERSON_NAME] of [GEOGRAPHIC_DATA]" at bounding box center [331, 56] width 73 height 6
click at [313, 55] on span "[PERSON_NAME] of [GEOGRAPHIC_DATA]" at bounding box center [331, 56] width 73 height 6
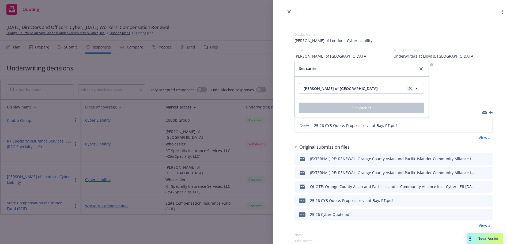
click at [410, 89] on icon "clear selection" at bounding box center [410, 88] width 3 height 3
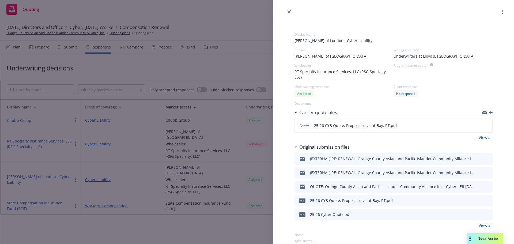
click at [439, 55] on span "Underwriters at Lloyd's, [GEOGRAPHIC_DATA]" at bounding box center [434, 56] width 81 height 6
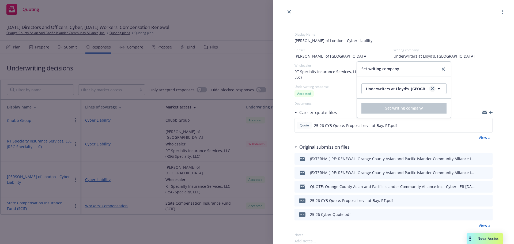
click at [431, 87] on icon "clear selection" at bounding box center [432, 88] width 3 height 3
click at [400, 91] on button "Nothing selected" at bounding box center [404, 88] width 85 height 11
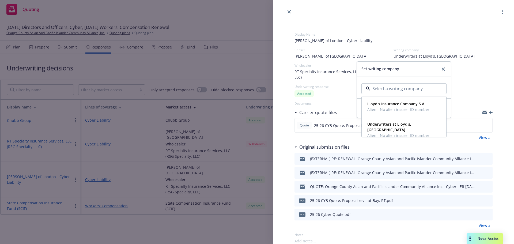
paste input "At-Bay Specialty Insurance Company"
type input "At-Bay Specialty Insurance Company"
click at [440, 68] on link "close" at bounding box center [443, 69] width 6 height 6
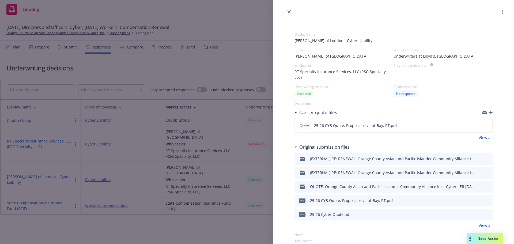
scroll to position [0, 0]
click at [313, 56] on span "[PERSON_NAME] of [GEOGRAPHIC_DATA]" at bounding box center [331, 56] width 73 height 6
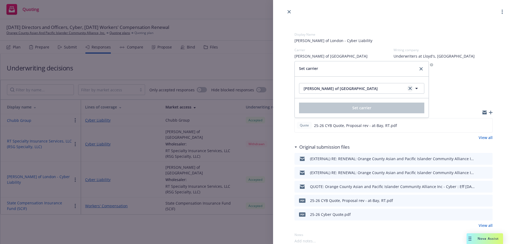
click at [411, 89] on icon "clear selection" at bounding box center [410, 88] width 3 height 3
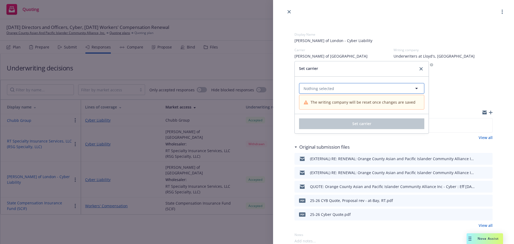
click at [345, 90] on button "Nothing selected" at bounding box center [361, 88] width 125 height 11
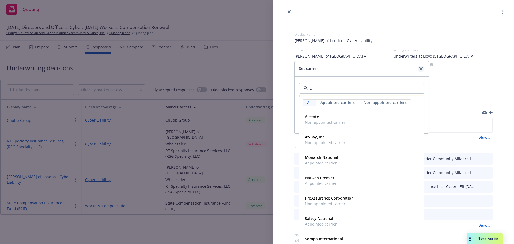
type input "at"
click at [419, 68] on link "close" at bounding box center [421, 69] width 6 height 6
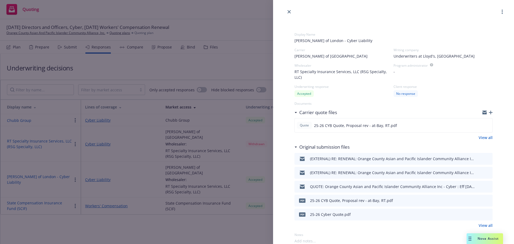
click at [208, 56] on div "Display Name [PERSON_NAME] of London - Cyber Liability Carrier [PERSON_NAME] of…" at bounding box center [257, 122] width 514 height 244
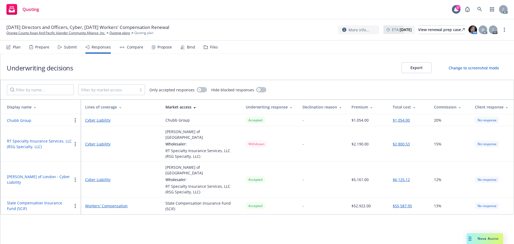
click at [65, 49] on div "Submit" at bounding box center [70, 47] width 13 height 4
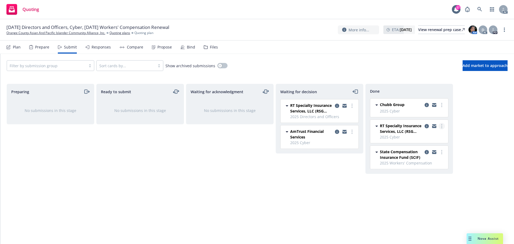
click at [442, 125] on link "more" at bounding box center [442, 126] width 6 height 6
click at [428, 148] on span "Add accepted decision" at bounding box center [418, 147] width 54 height 5
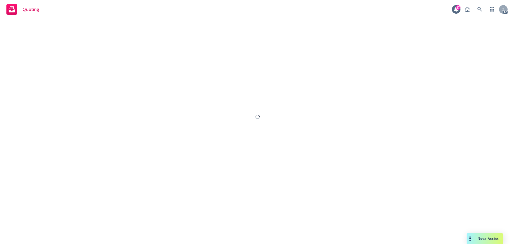
select select "12"
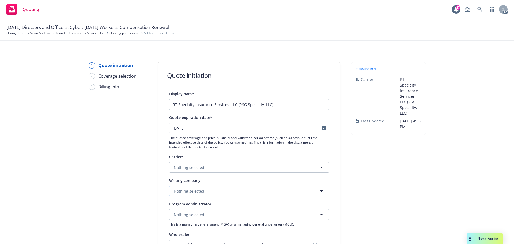
click at [184, 193] on span "Nothing selected" at bounding box center [189, 191] width 31 height 6
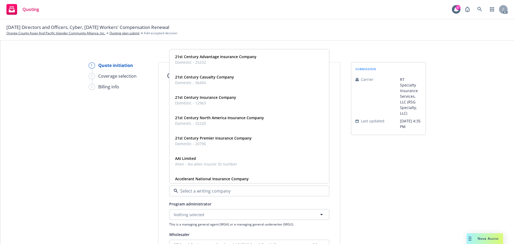
paste input "At-Bay Specialty Insurance Company"
type input "At-Bay Specialty Insurance Company"
click at [216, 58] on strong "At-Bay Specialty Insurance Company" at bounding box center [208, 56] width 67 height 5
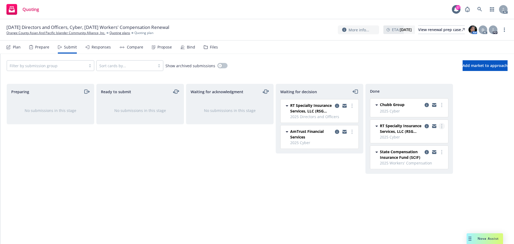
click at [441, 127] on icon "more" at bounding box center [441, 126] width 1 height 4
click at [411, 147] on span "Add accepted decision" at bounding box center [418, 147] width 54 height 5
select select "12"
click at [106, 47] on div "Responses" at bounding box center [101, 47] width 19 height 4
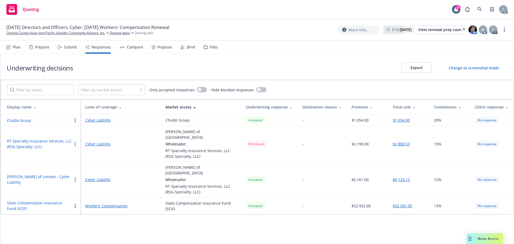
click at [25, 174] on button "[PERSON_NAME] of London - Cyber Liability" at bounding box center [39, 179] width 65 height 11
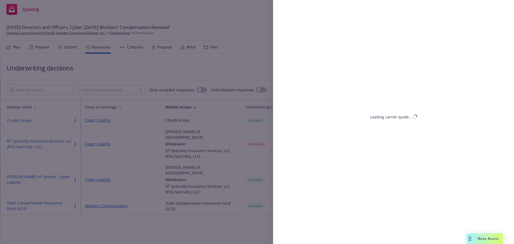
select select "CA"
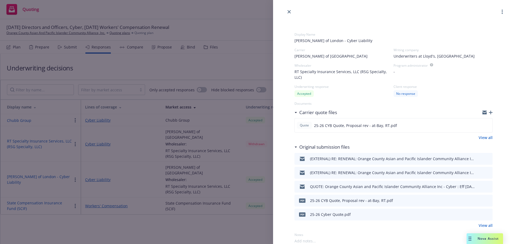
click at [324, 54] on span "[PERSON_NAME] of [GEOGRAPHIC_DATA]" at bounding box center [331, 56] width 73 height 6
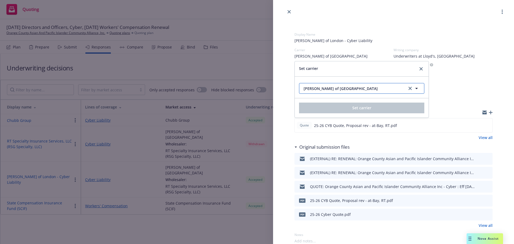
click at [341, 89] on span "[PERSON_NAME] of [GEOGRAPHIC_DATA]" at bounding box center [353, 89] width 99 height 6
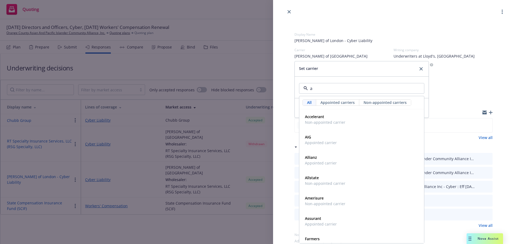
type input "at"
click at [344, 143] on div "At-Bay, Inc. Non-appointed carrier" at bounding box center [325, 139] width 44 height 13
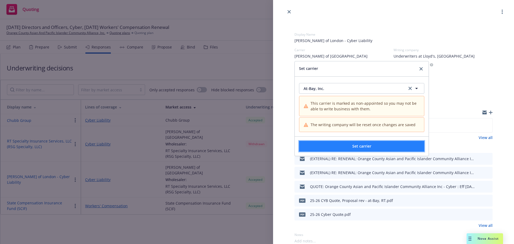
click at [351, 146] on button "Set carrier" at bounding box center [361, 146] width 125 height 11
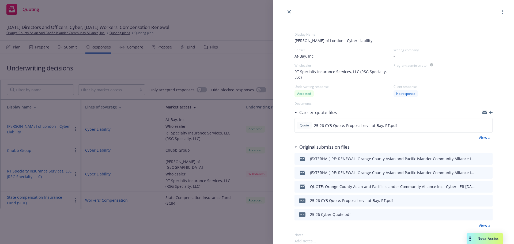
drag, startPoint x: 400, startPoint y: 55, endPoint x: 394, endPoint y: 55, distance: 6.2
click at [398, 55] on div "-" at bounding box center [443, 56] width 99 height 6
click at [394, 55] on div "-" at bounding box center [443, 56] width 99 height 6
click at [394, 55] on span "-" at bounding box center [394, 56] width 1 height 6
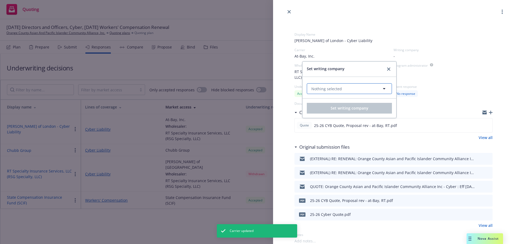
click at [353, 90] on button "Nothing selected" at bounding box center [349, 88] width 85 height 11
paste input "At-Bay Specialty Insurance Company"
type input "At-Bay Specialty Insurance Company"
click at [329, 104] on strong "At-Bay Specialty Insurance Company" at bounding box center [346, 103] width 67 height 5
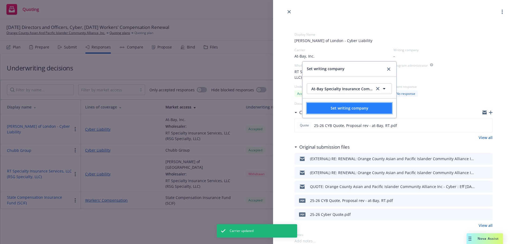
click at [342, 108] on span "Set writing company" at bounding box center [350, 108] width 38 height 5
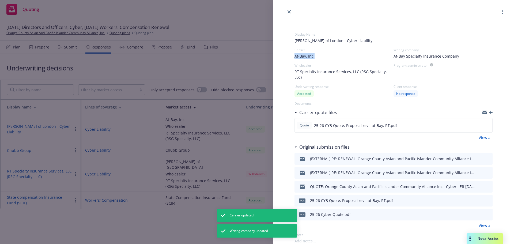
drag, startPoint x: 294, startPoint y: 56, endPoint x: 319, endPoint y: 56, distance: 24.9
copy span "At-Bay, Inc."
click at [357, 39] on span "[PERSON_NAME] of London - Cyber Liability" at bounding box center [394, 41] width 198 height 6
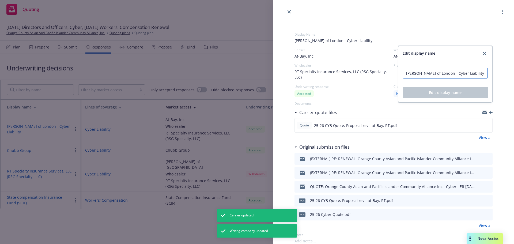
drag, startPoint x: 431, startPoint y: 75, endPoint x: 400, endPoint y: 76, distance: 31.1
click at [403, 76] on input "[PERSON_NAME] of London - Cyber Liability" at bounding box center [445, 73] width 85 height 11
paste input "At-Bay, Inc."
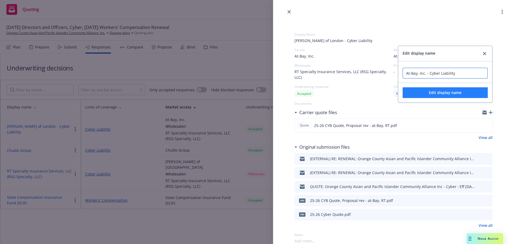
type input "At-Bay, Inc. - Cyber Liability"
click at [433, 94] on span "Edit display name" at bounding box center [445, 92] width 33 height 5
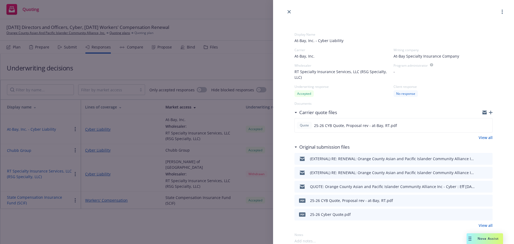
click at [242, 32] on div "Display Name At-Bay, Inc. - Cyber Liability Carrier At-Bay, Inc. Writing compan…" at bounding box center [257, 122] width 514 height 244
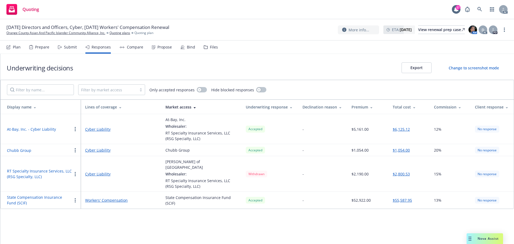
click at [99, 217] on div "Underwriting decisions Export Change to screenshot mode Filter by market access…" at bounding box center [257, 149] width 514 height 190
click at [199, 91] on div "button" at bounding box center [200, 90] width 4 height 4
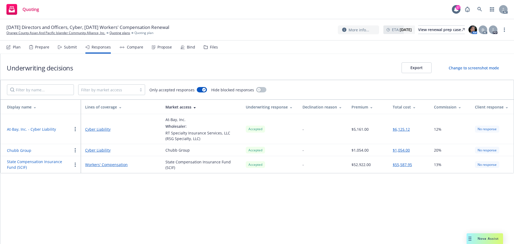
click at [47, 129] on button "At-Bay, Inc. - Cyber Liability" at bounding box center [31, 129] width 49 height 6
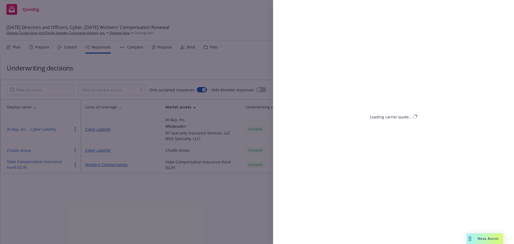
select select "CA"
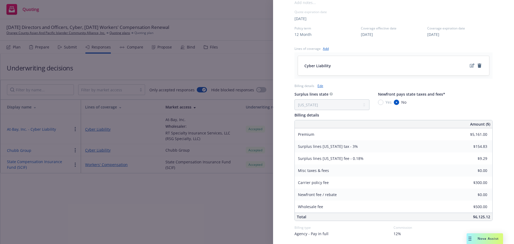
scroll to position [257, 0]
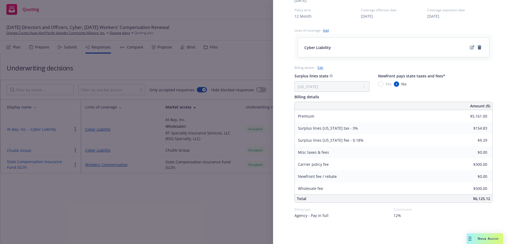
click at [193, 199] on div "Display Name At-Bay, Inc. - Cyber Liability Carrier At-Bay, Inc. Writing compan…" at bounding box center [257, 122] width 514 height 244
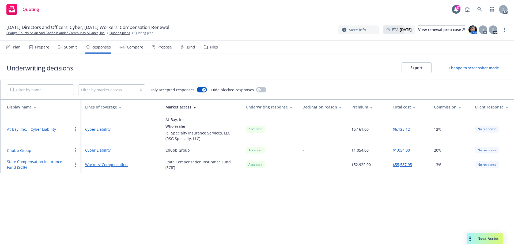
click at [37, 131] on button "At-Bay, Inc. - Cyber Liability" at bounding box center [31, 129] width 49 height 6
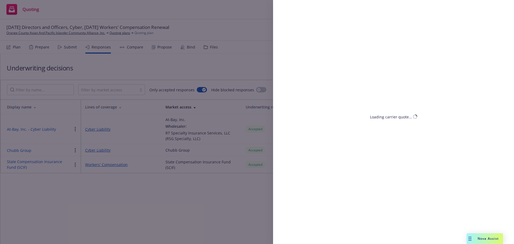
select select "CA"
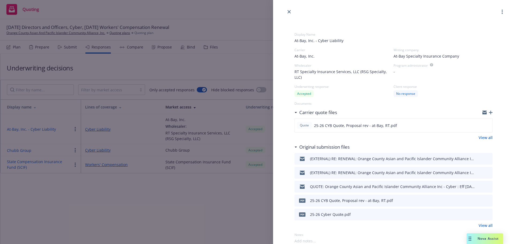
click at [229, 59] on div "Display Name At-Bay, Inc. - Cyber Liability Carrier At-Bay, Inc. Writing compan…" at bounding box center [257, 122] width 514 height 244
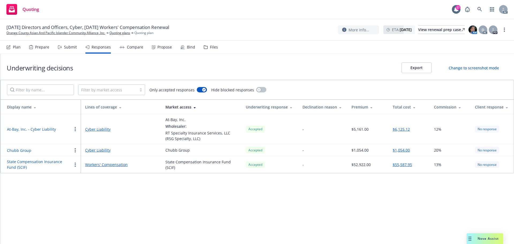
click at [22, 150] on button "Chubb Group" at bounding box center [19, 151] width 24 height 6
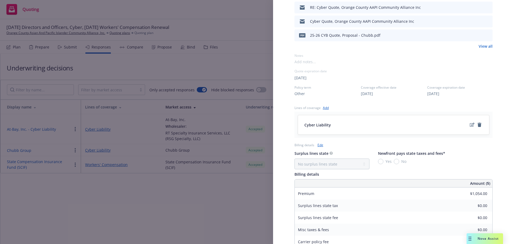
scroll to position [265, 0]
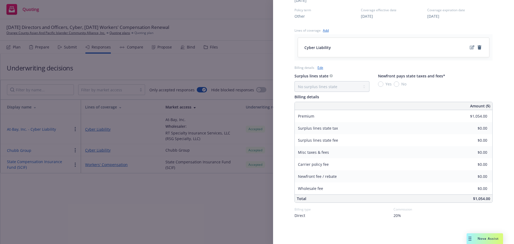
drag, startPoint x: 137, startPoint y: 58, endPoint x: 171, endPoint y: 52, distance: 35.5
click at [137, 58] on div "Display Name Chubb Group Carrier Chubb Group Writing company ACE American Insur…" at bounding box center [257, 122] width 514 height 244
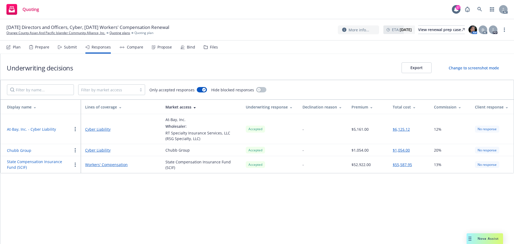
click at [167, 48] on div "Propose" at bounding box center [165, 47] width 14 height 4
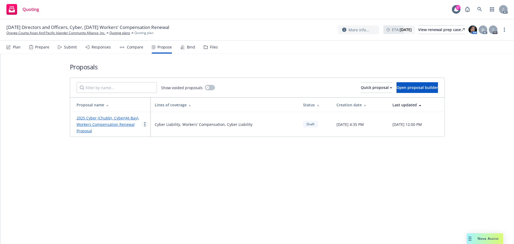
click at [142, 122] on link "more" at bounding box center [145, 124] width 6 height 6
click at [161, 181] on span "See client view" at bounding box center [161, 180] width 39 height 5
click at [93, 50] on div "Responses" at bounding box center [97, 47] width 25 height 13
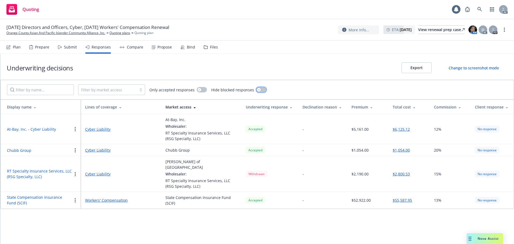
click at [260, 87] on button "button" at bounding box center [261, 89] width 10 height 5
